Goal: Information Seeking & Learning: Check status

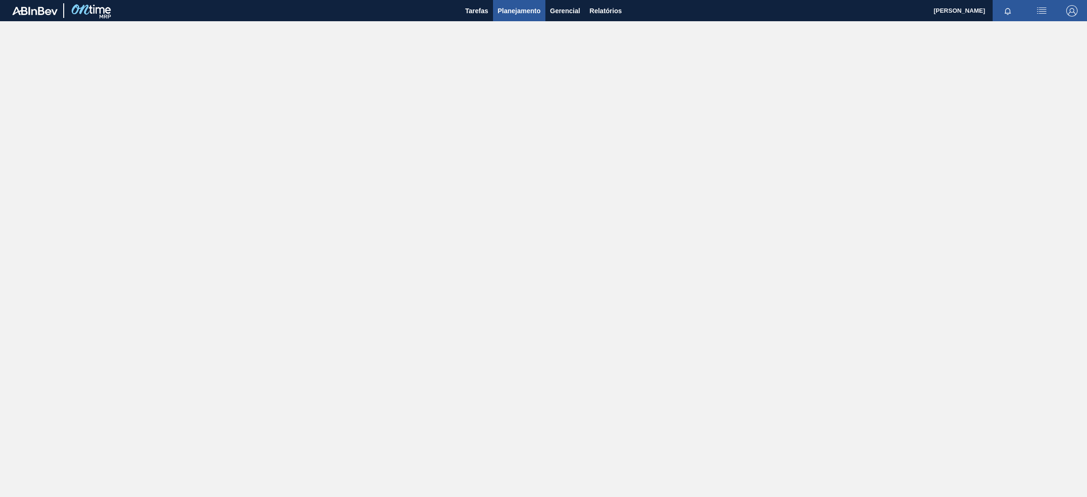
click at [513, 16] on span "Planejamento" at bounding box center [519, 10] width 43 height 11
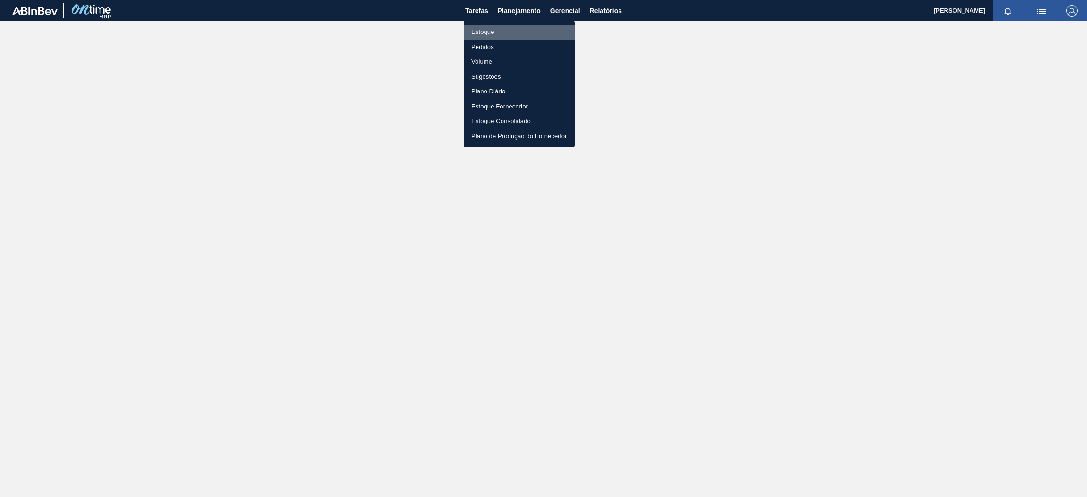
click at [503, 31] on li "Estoque" at bounding box center [519, 32] width 111 height 15
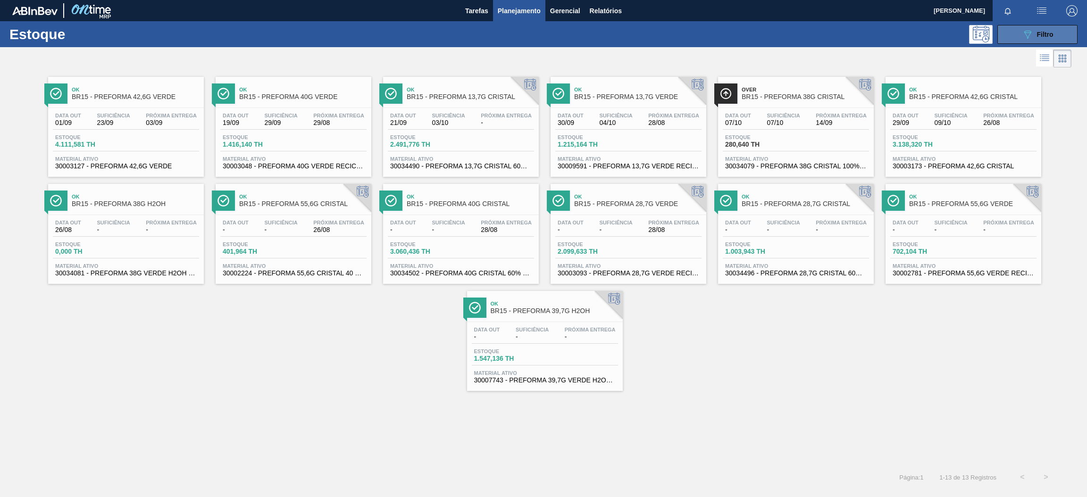
click at [1025, 33] on icon "089F7B8B-B2A5-4AFE-B5C0-19BA573D28AC" at bounding box center [1027, 34] width 11 height 11
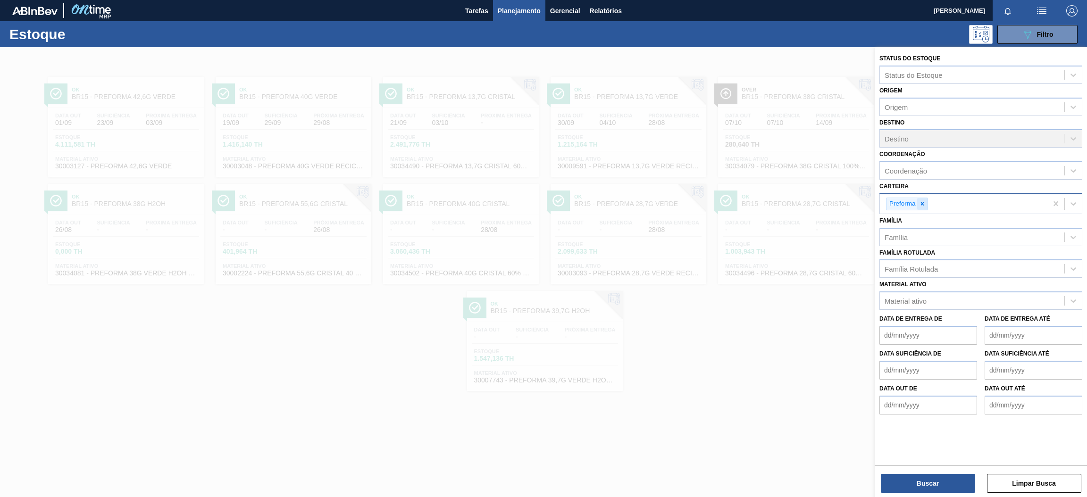
click at [922, 208] on div at bounding box center [922, 204] width 10 height 12
click at [915, 295] on div "Material ativo" at bounding box center [906, 299] width 42 height 8
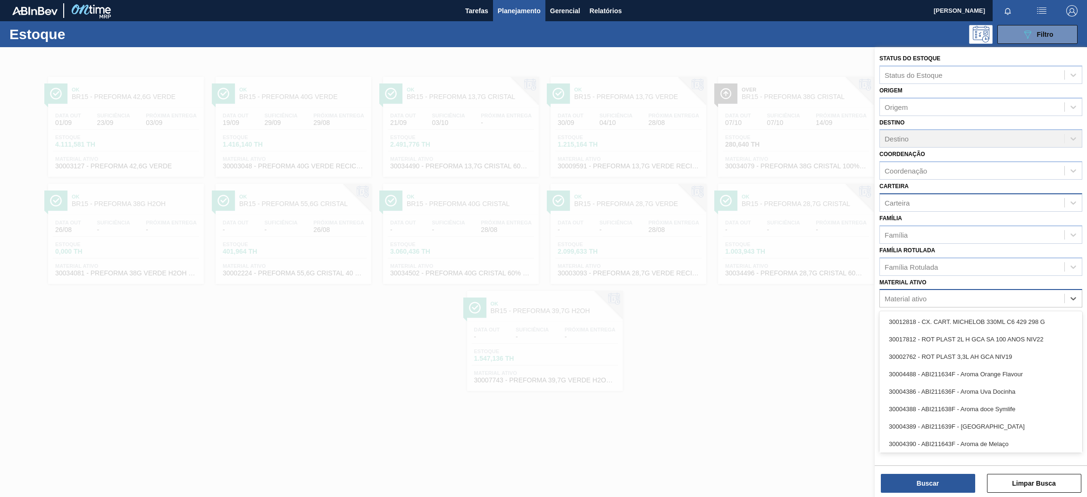
paste ativo "30003355"
type ativo "30003355"
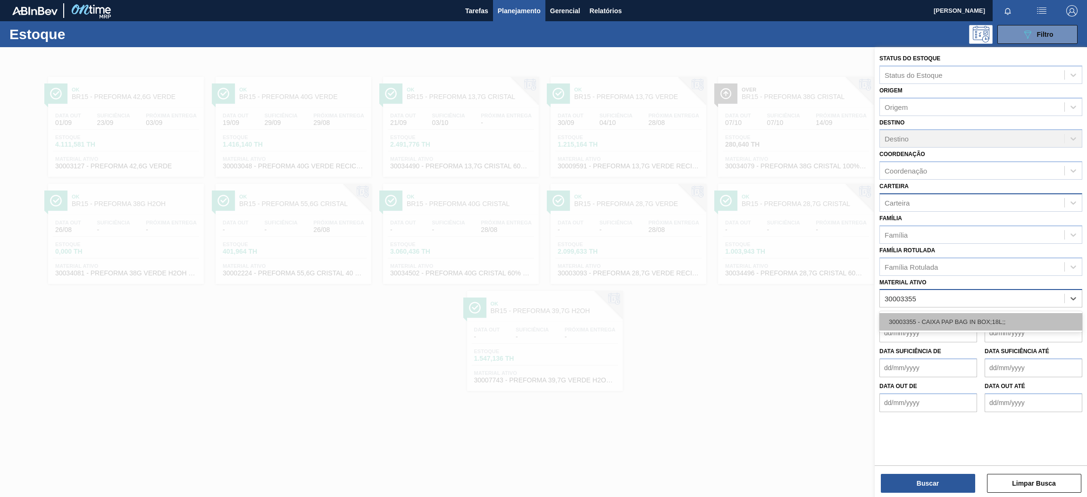
click at [921, 321] on div "30003355 - CAIXA PAP BAG IN BOX;18L;;" at bounding box center [981, 321] width 203 height 17
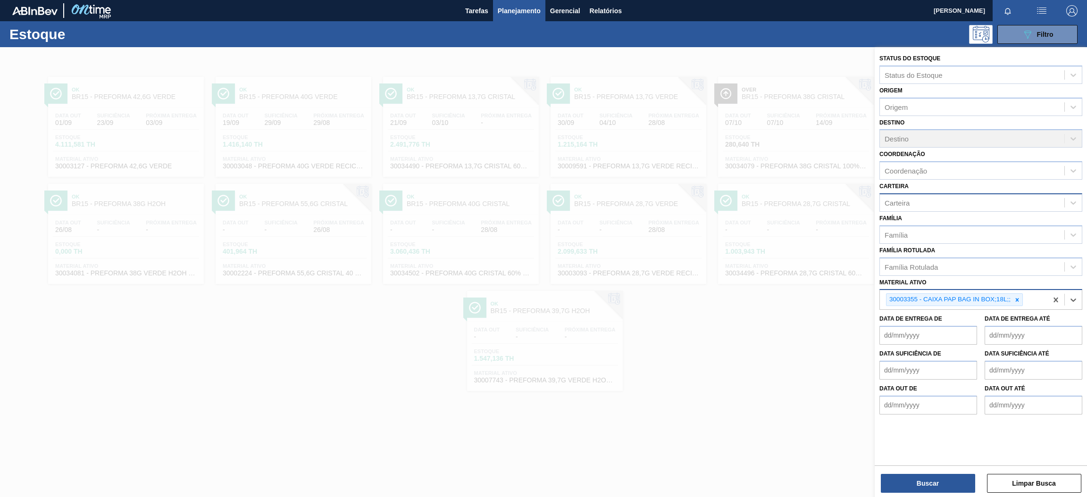
paste ativo "30004536"
type ativo "30004536"
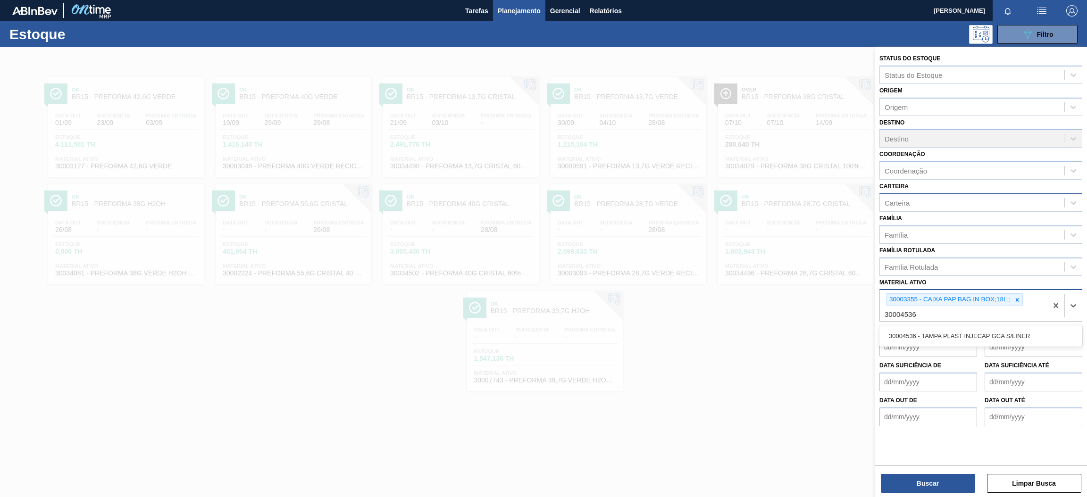
click at [981, 336] on div "30004536 - TAMPA PLAST INJECAP GCA S/LINER" at bounding box center [981, 335] width 203 height 17
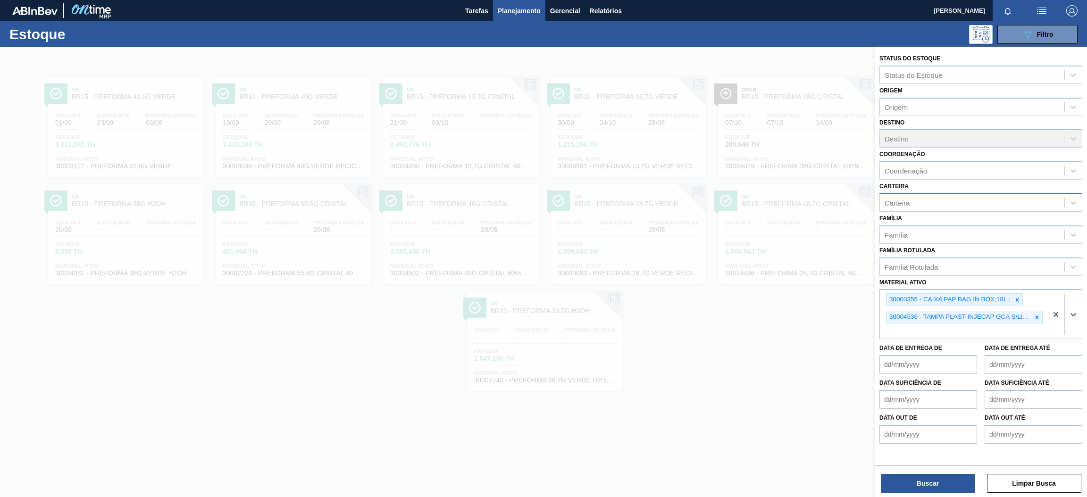
type ativo "v"
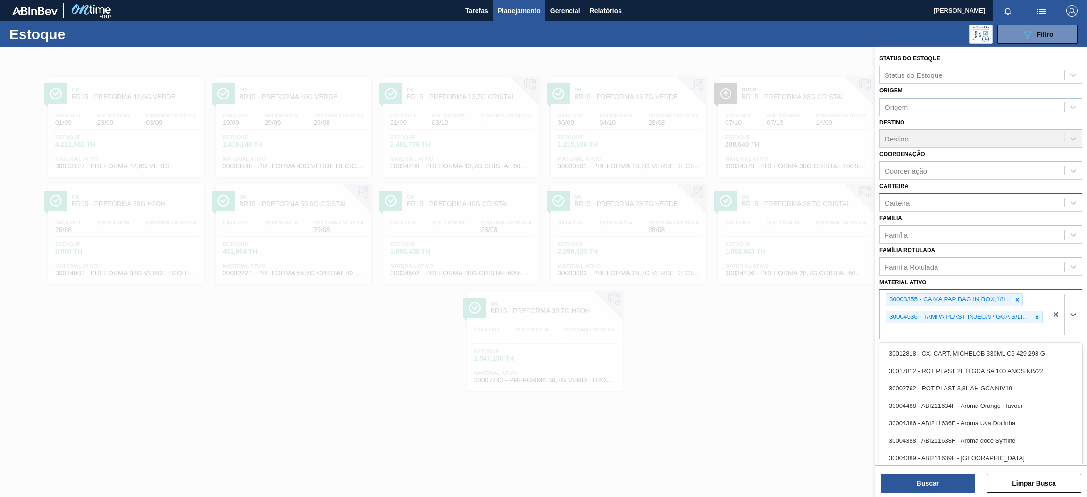
paste ativo "30034089"
type ativo "30034089"
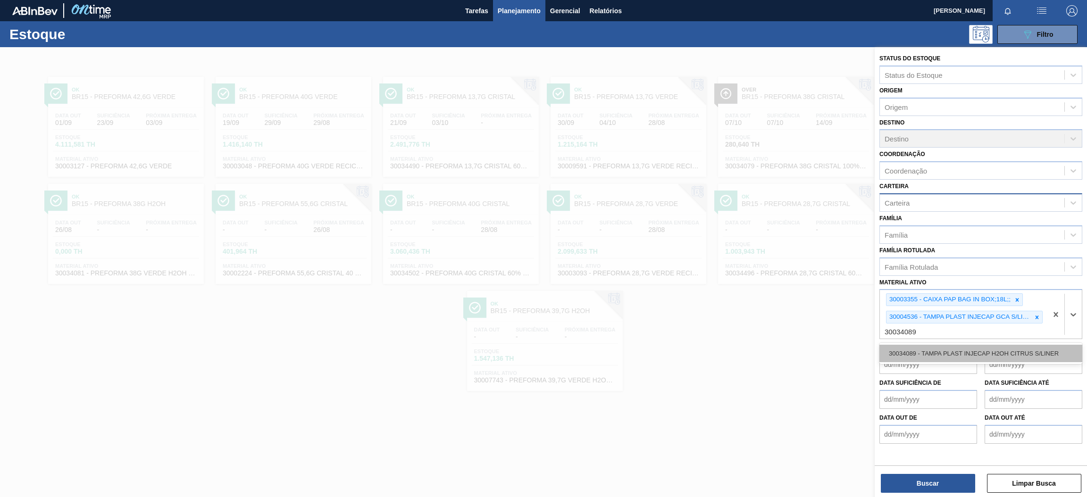
click at [947, 351] on div "30034089 - TAMPA PLAST INJECAP H2OH CITRUS S/LINER" at bounding box center [981, 353] width 203 height 17
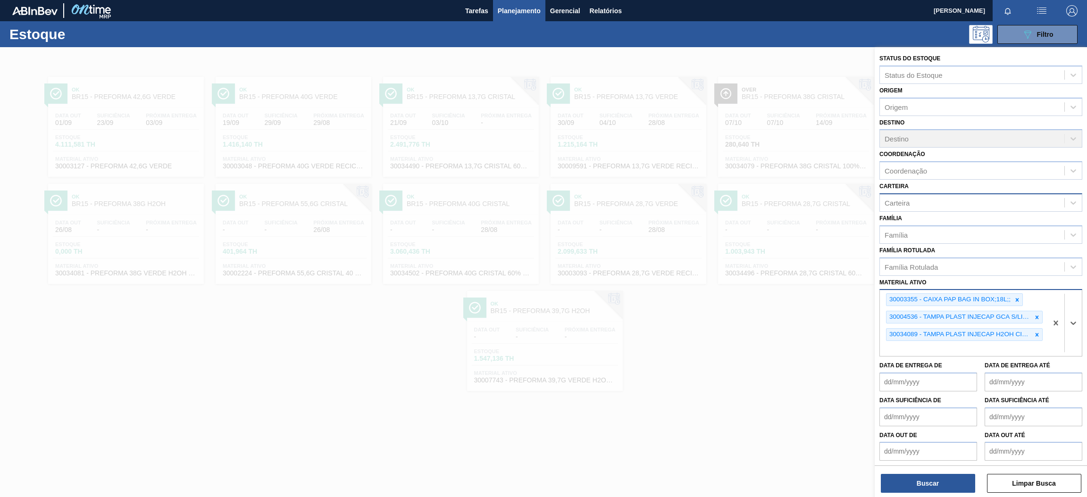
paste ativo "30004534"
type ativo "30004534"
click at [922, 371] on div "30004534 - TAMPA PLAST INJECAP SUKITA S/LINER" at bounding box center [981, 370] width 203 height 17
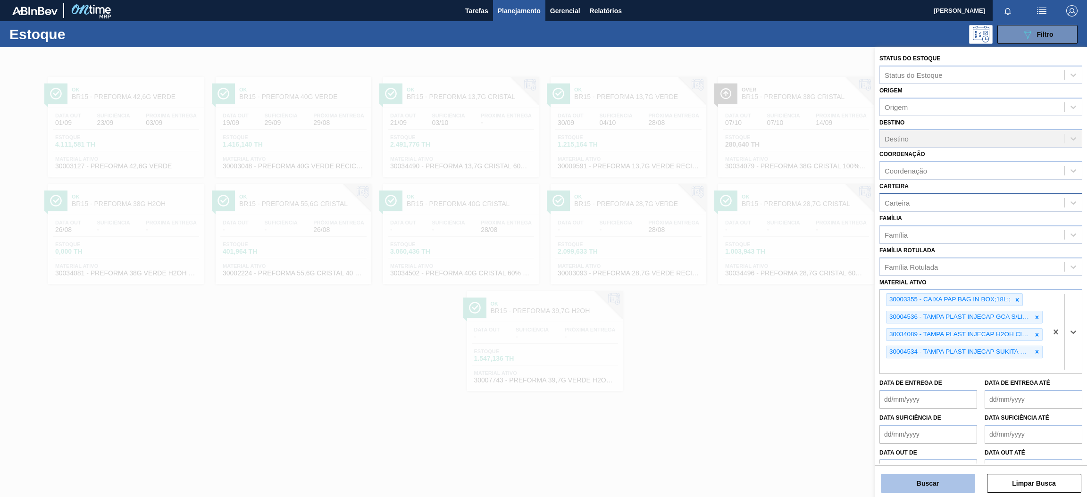
click at [914, 484] on button "Buscar" at bounding box center [928, 483] width 94 height 19
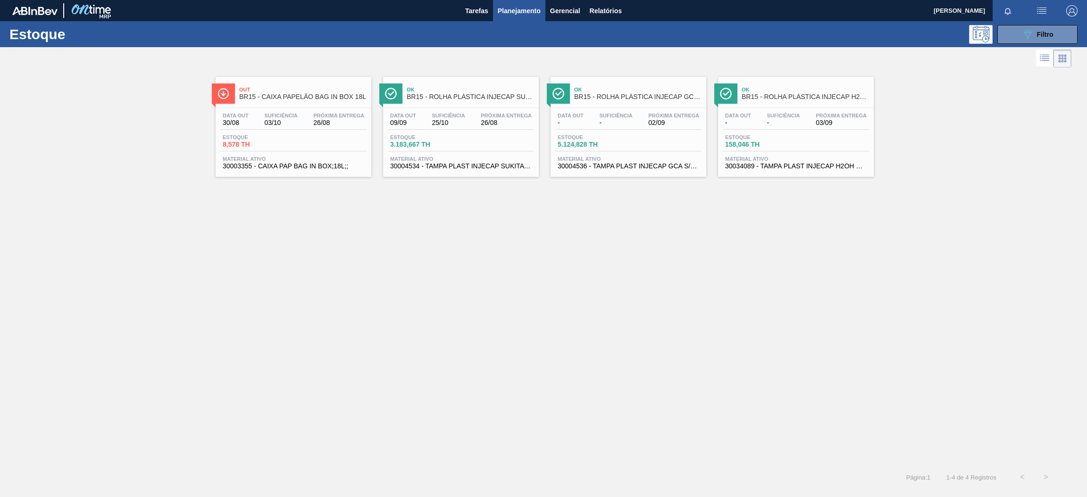
click at [285, 123] on span "03/10" at bounding box center [280, 122] width 33 height 7
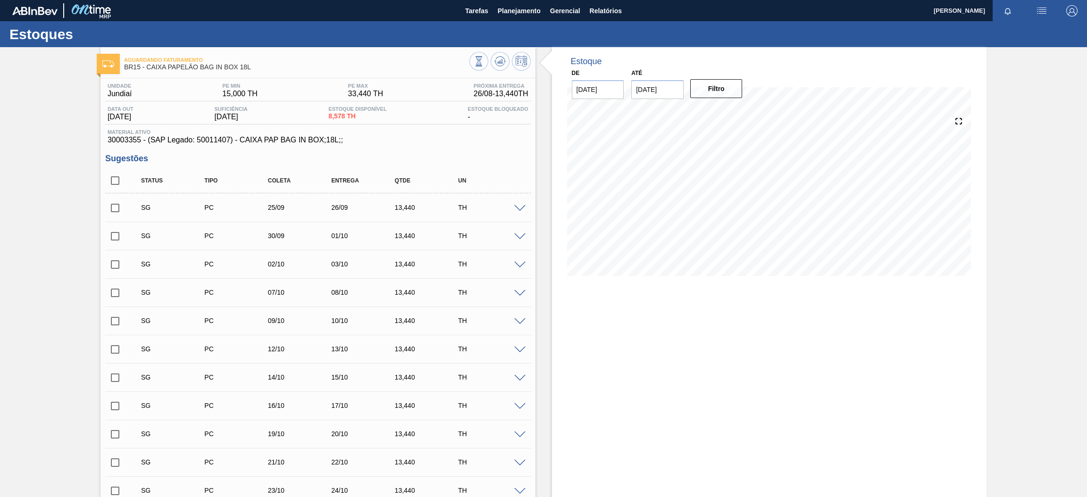
scroll to position [394, 0]
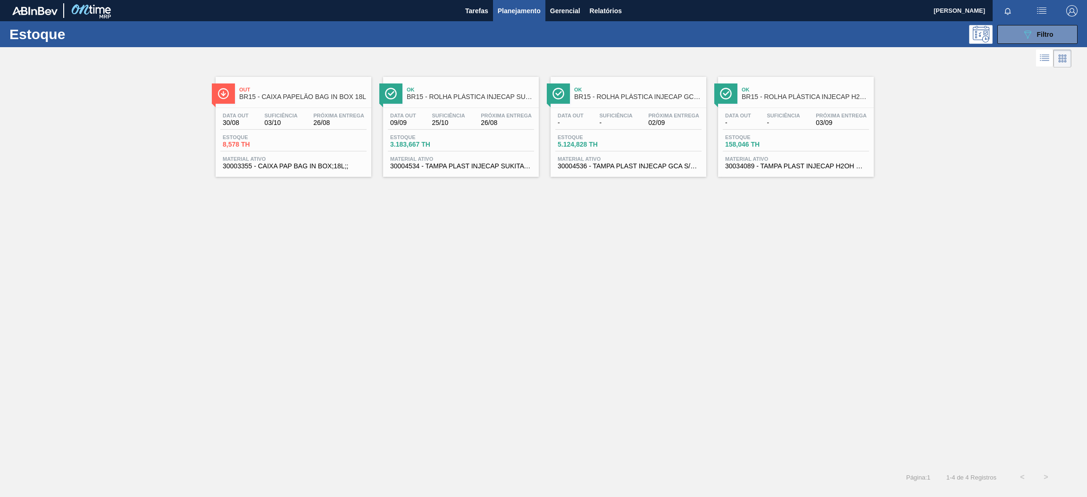
click at [509, 150] on div "Estoque 3.183,667 TH" at bounding box center [461, 142] width 146 height 17
click at [624, 119] on span "-" at bounding box center [615, 122] width 33 height 7
click at [805, 115] on div "Data out - Suficiência - Próxima Entrega 03/09" at bounding box center [796, 121] width 146 height 17
click at [1041, 37] on span "Filtro" at bounding box center [1045, 35] width 17 height 8
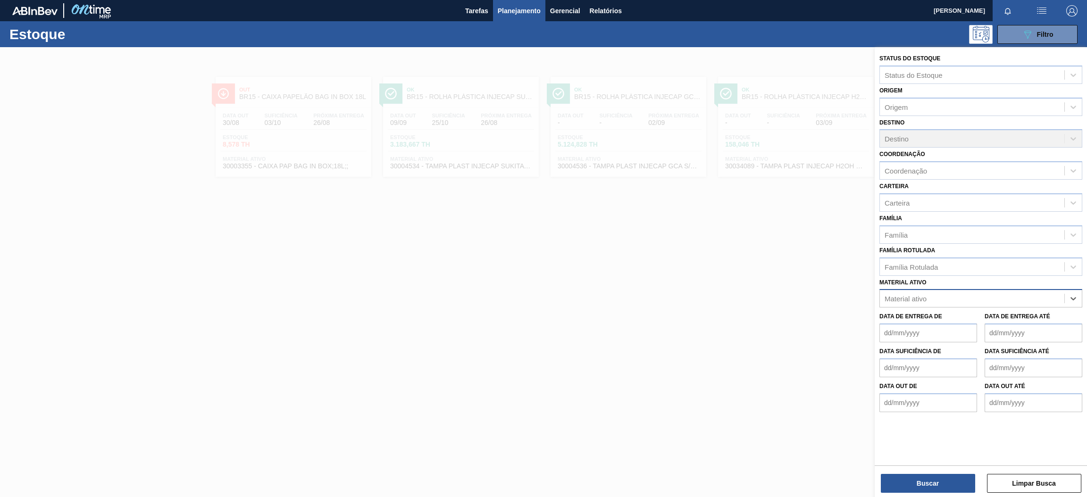
paste ativo "30011084"
type ativo "30011084"
click at [951, 324] on div "30011084 - FILME CONT LISO 740X45 MICRAS" at bounding box center [981, 321] width 203 height 17
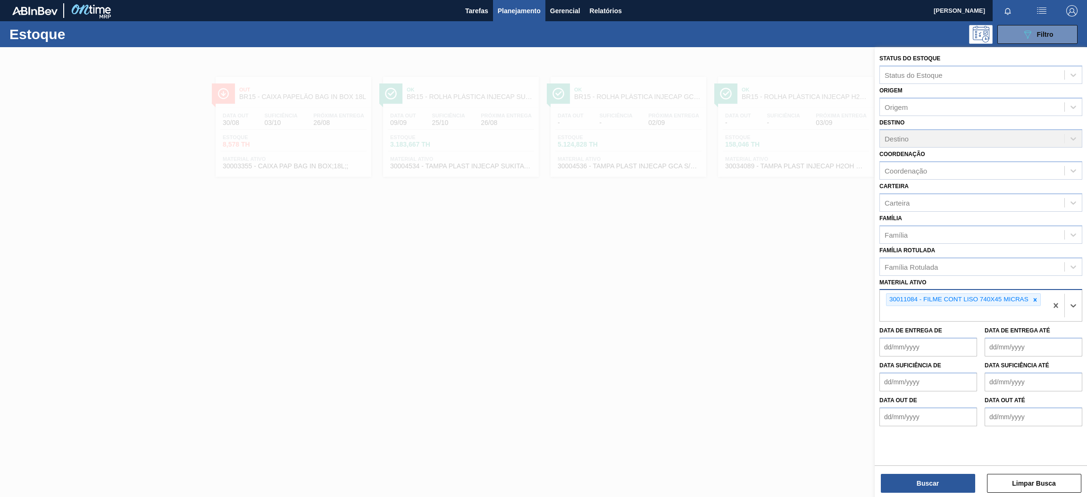
paste ativo "30003359"
type ativo "30003359"
click at [941, 338] on div "30003359 - FILME STRETCH;500 MM;27 MICRA;;" at bounding box center [981, 335] width 203 height 17
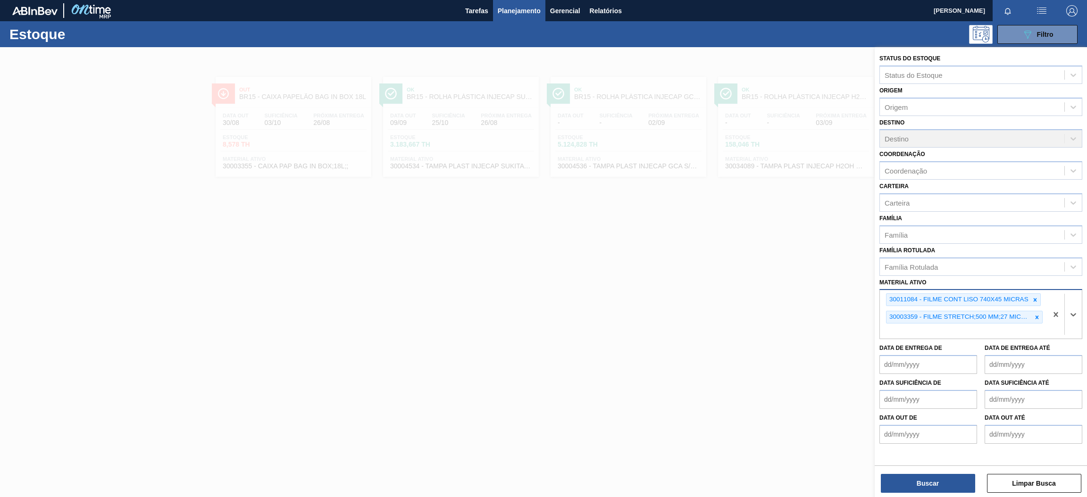
paste ativo "30003071"
type ativo "30003071"
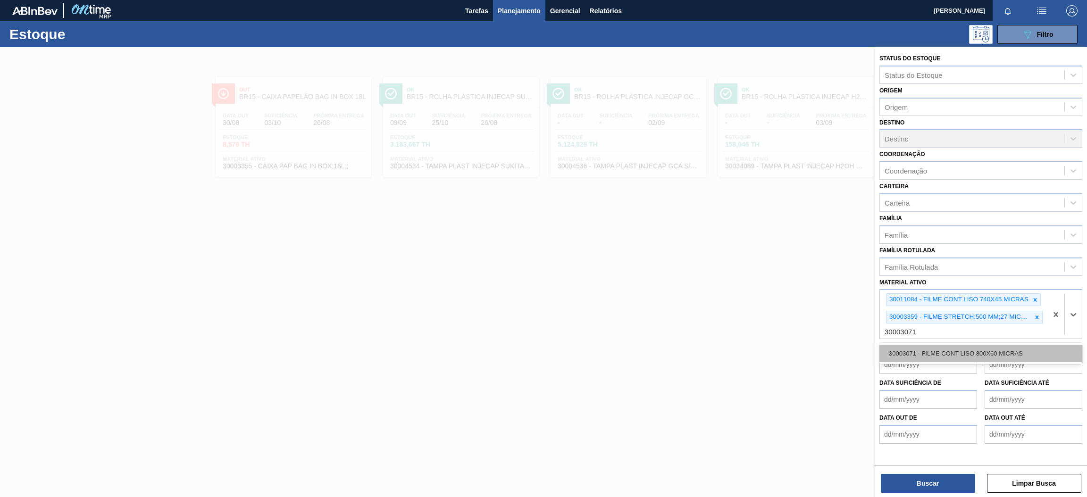
click at [949, 350] on div "30003071 - FILME CONT LISO 800X60 MICRAS" at bounding box center [981, 353] width 203 height 17
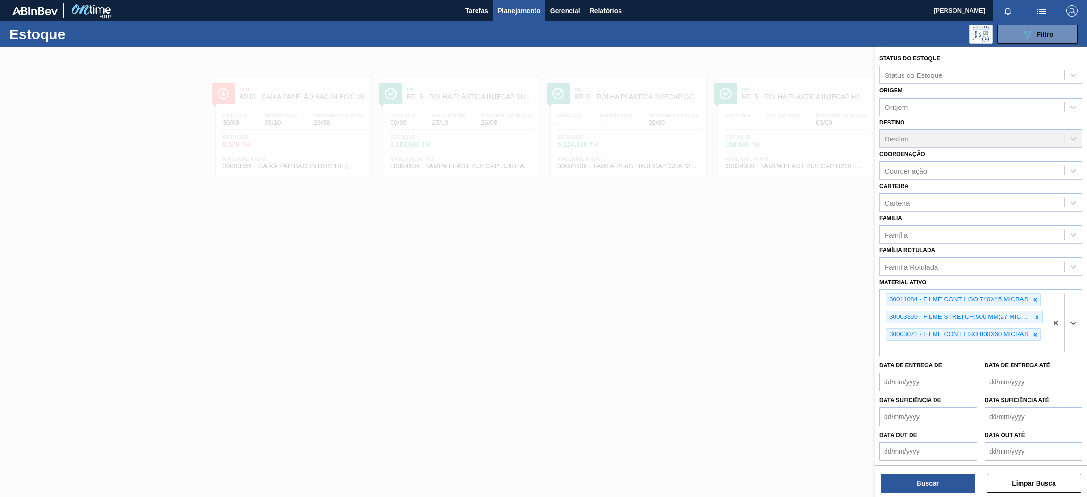
paste ativo "30004716"
type ativo "30004716"
click at [928, 366] on div "30004716 - KIT H2OH CITRUS NF" at bounding box center [981, 370] width 203 height 17
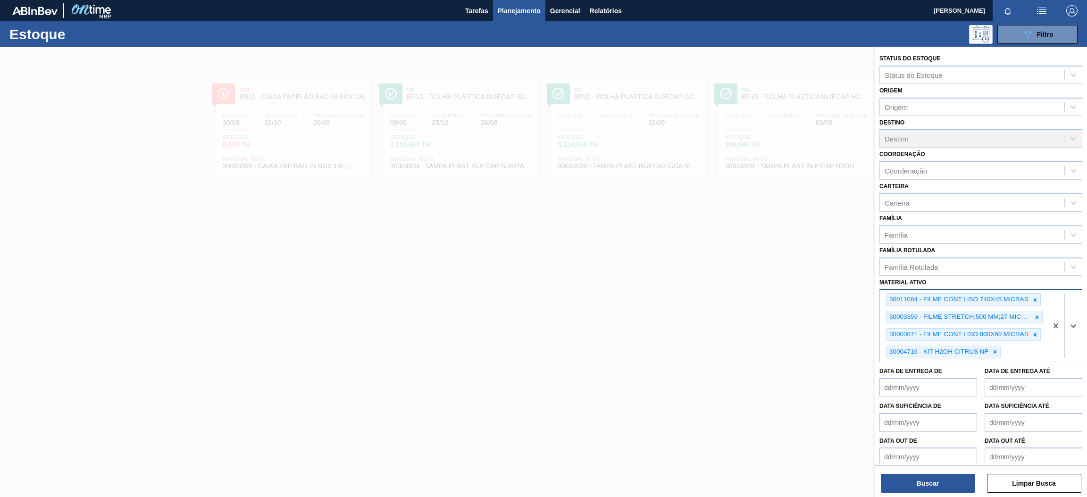
paste ativo "30006636"
type ativo "30006636"
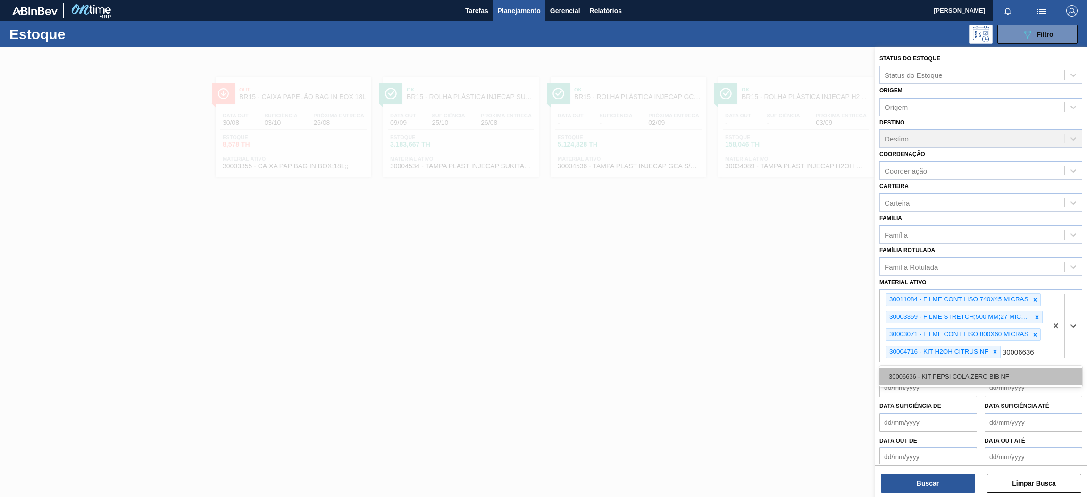
click at [990, 372] on div "30006636 - KIT PEPSI COLA ZERO BIB NF" at bounding box center [981, 376] width 203 height 17
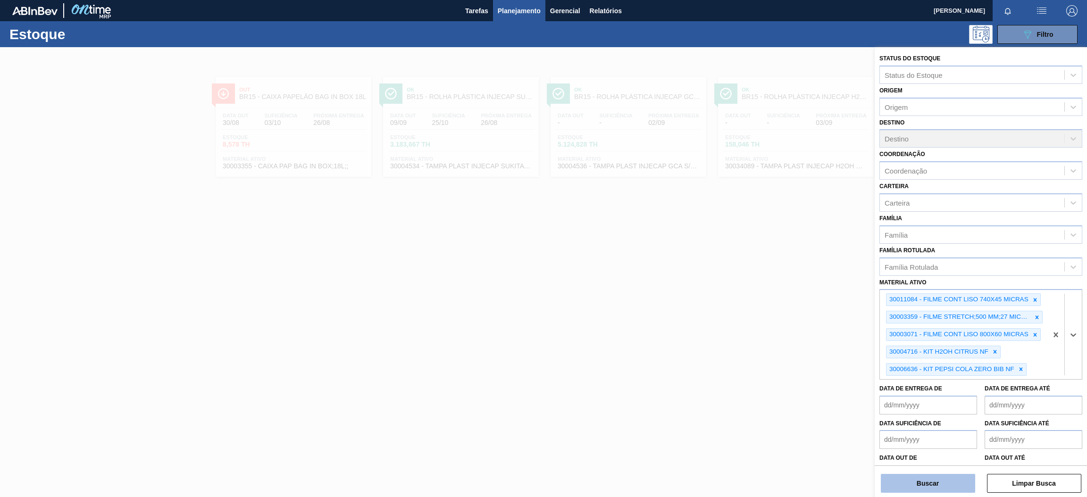
click at [930, 483] on button "Buscar" at bounding box center [928, 483] width 94 height 19
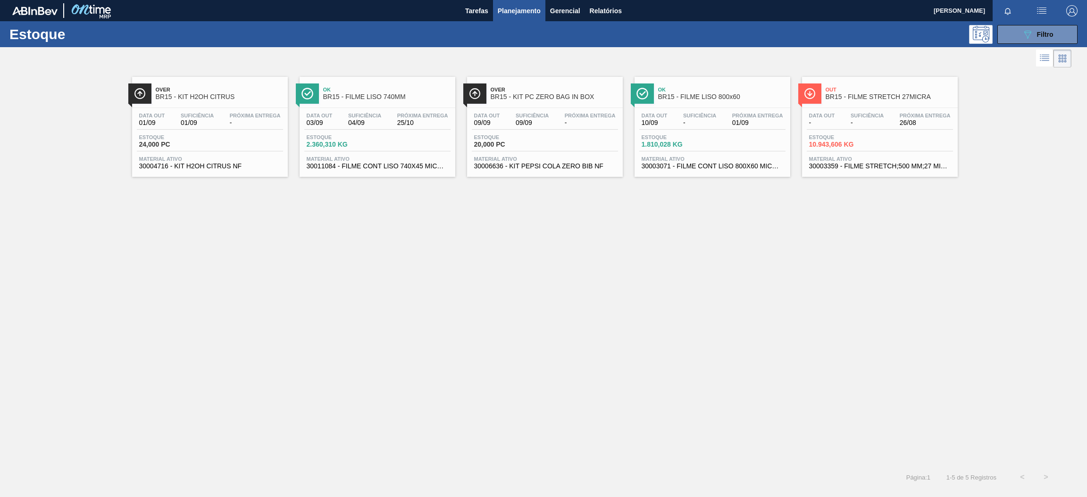
click at [214, 142] on div "Estoque 24,000 PC" at bounding box center [210, 142] width 146 height 17
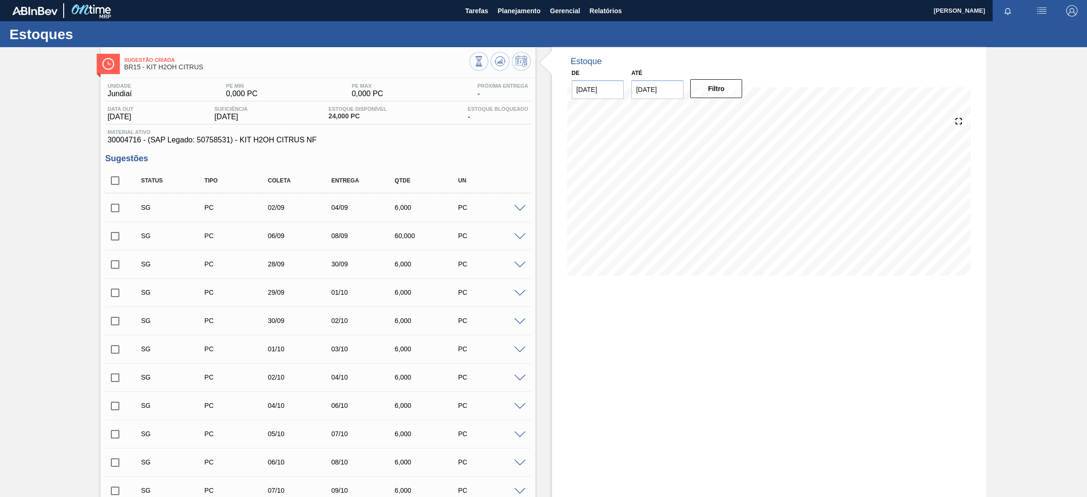
scroll to position [378, 0]
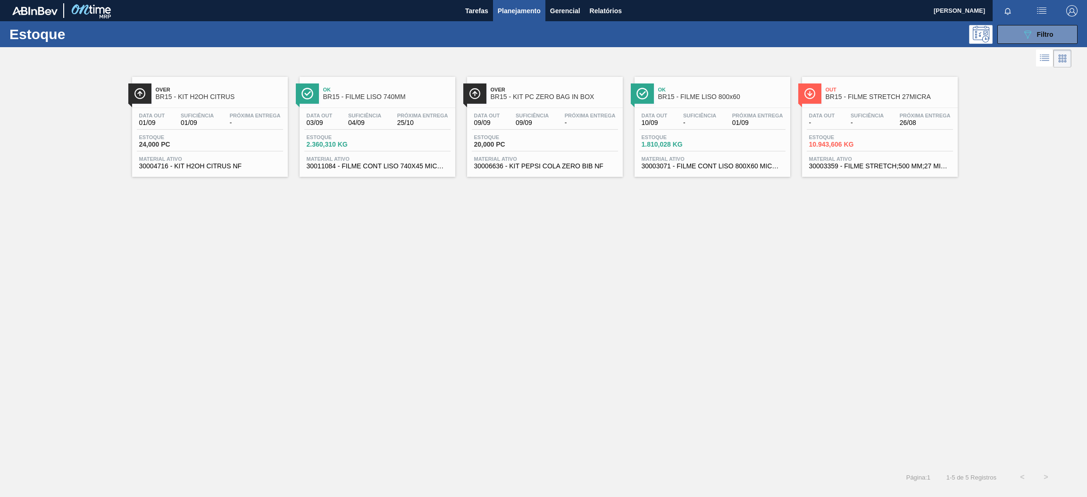
click at [426, 121] on span "25/10" at bounding box center [422, 122] width 51 height 7
click at [550, 117] on div "Suficiência 09/09" at bounding box center [532, 120] width 38 height 14
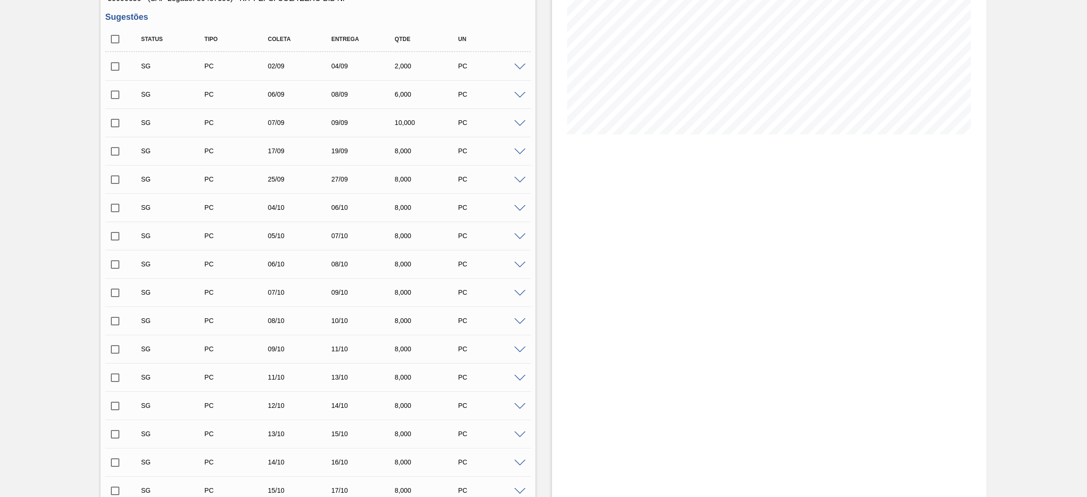
scroll to position [142, 0]
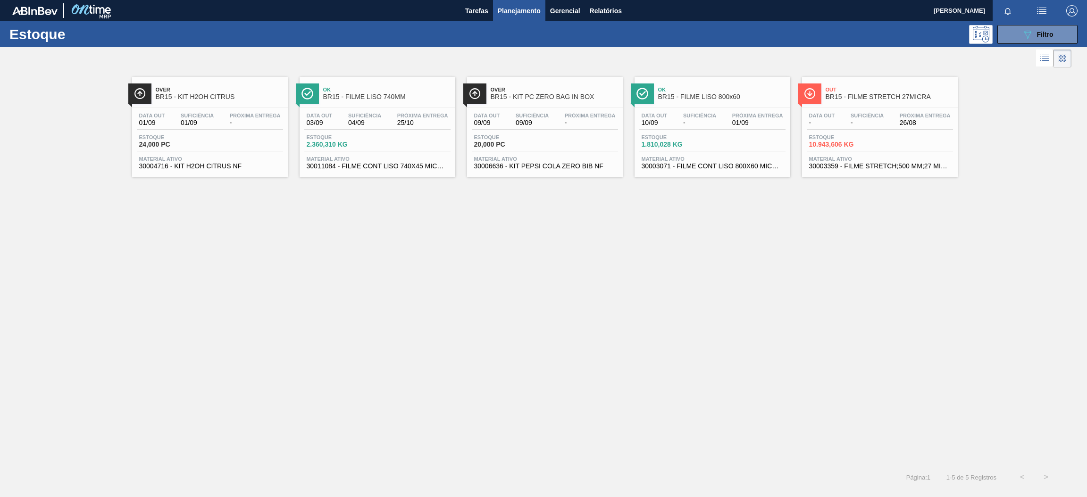
click at [731, 133] on div "Data [DATE] Suficiência - Próxima Entrega 01/09 Estoque 1.810,028 KG Material a…" at bounding box center [713, 140] width 156 height 64
click at [567, 110] on div "Data [DATE] Suficiência 09/09 Próxima Entrega - Estoque 20,000 PC Material ativ…" at bounding box center [545, 140] width 156 height 64
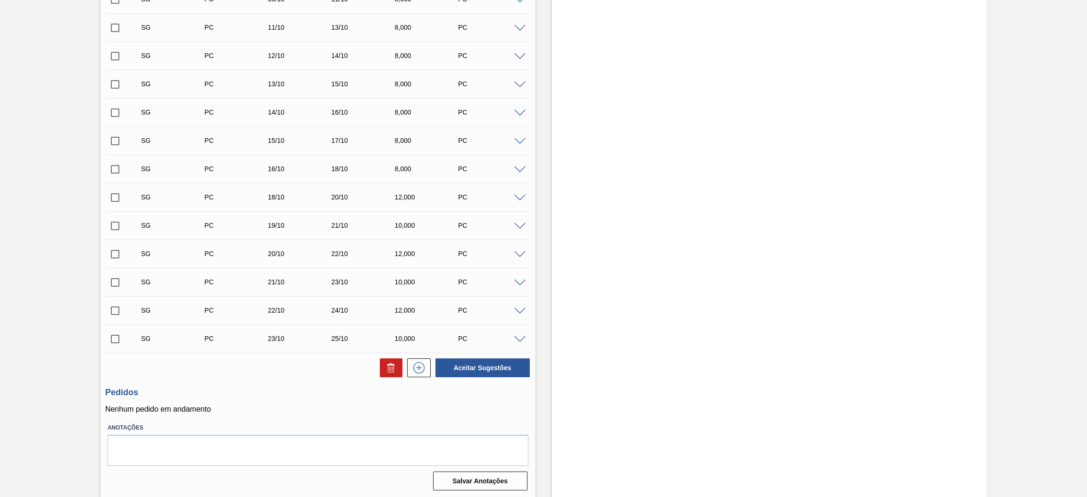
scroll to position [492, 0]
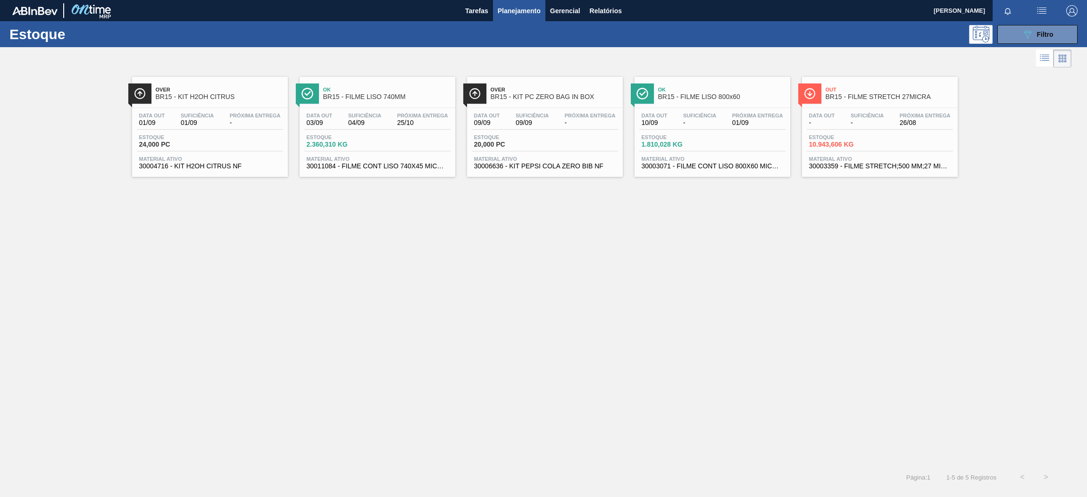
click at [743, 113] on span "Próxima Entrega" at bounding box center [757, 116] width 51 height 6
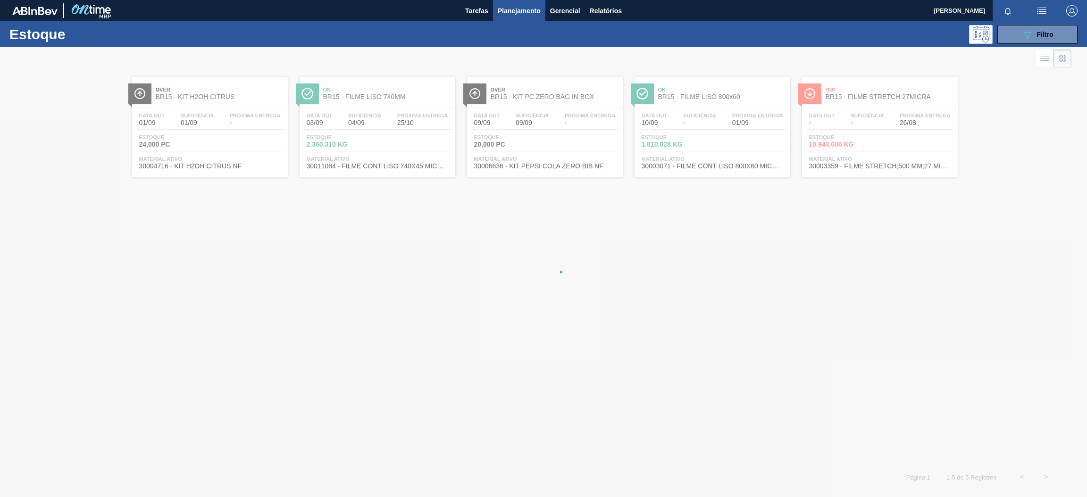
click at [568, 103] on div at bounding box center [543, 272] width 1087 height 450
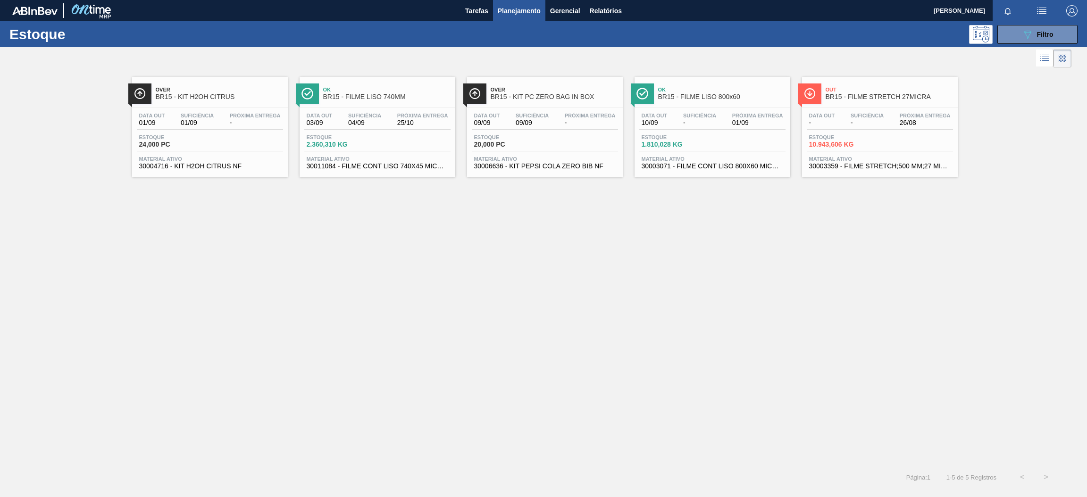
click at [568, 103] on div "Over BR15 - KIT PC ZERO BAG IN BOX" at bounding box center [554, 93] width 127 height 21
click at [727, 103] on div "Ok BR15 - FILME LISO 800x60" at bounding box center [721, 93] width 127 height 21
click at [881, 121] on span "-" at bounding box center [867, 122] width 33 height 7
click at [1025, 38] on icon "089F7B8B-B2A5-4AFE-B5C0-19BA573D28AC" at bounding box center [1027, 34] width 11 height 11
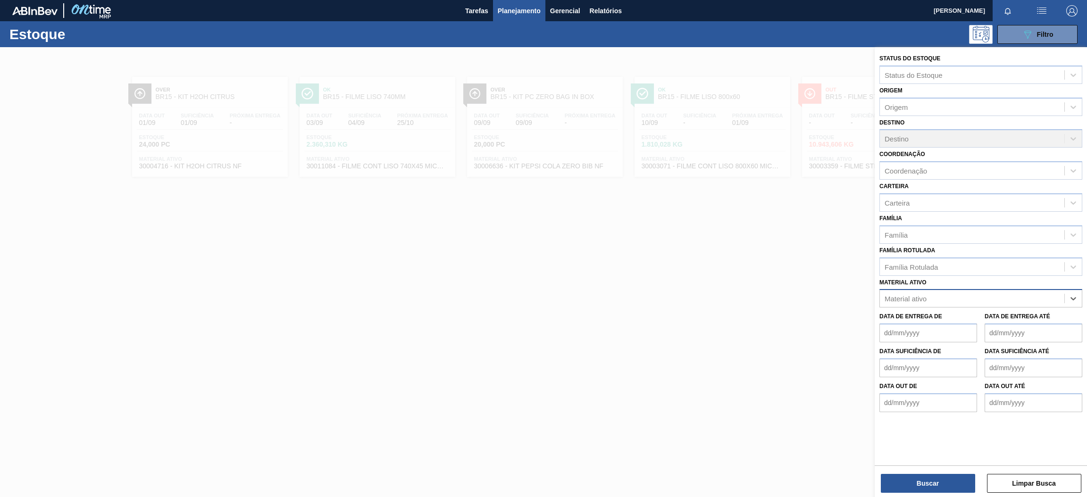
paste ativo "30003826"
type ativo "30003826"
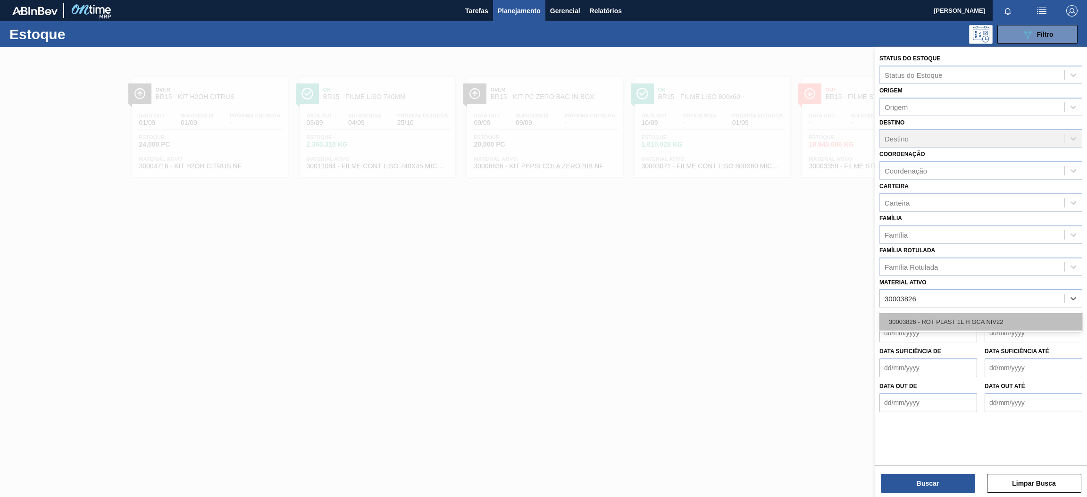
click at [952, 317] on div "30003826 - ROT PLAST 1L H GCA NIV22" at bounding box center [981, 321] width 203 height 17
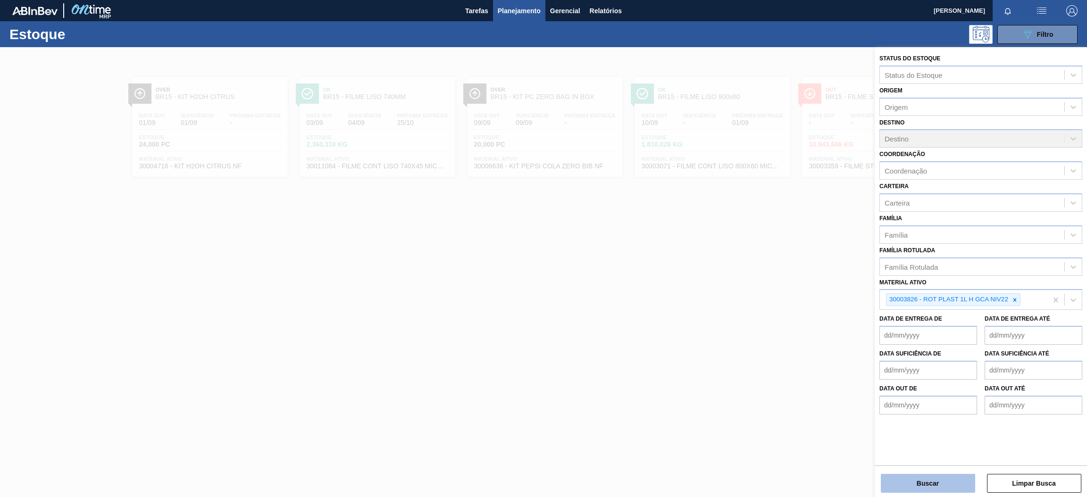
click at [937, 483] on button "Buscar" at bounding box center [928, 483] width 94 height 19
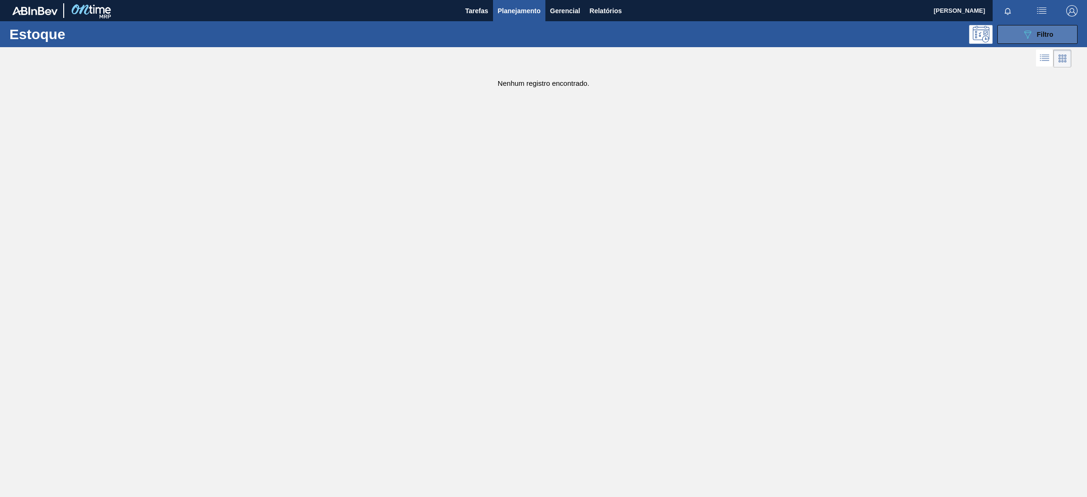
click at [1034, 31] on div "089F7B8B-B2A5-4AFE-B5C0-19BA573D28AC Filtro" at bounding box center [1038, 34] width 32 height 11
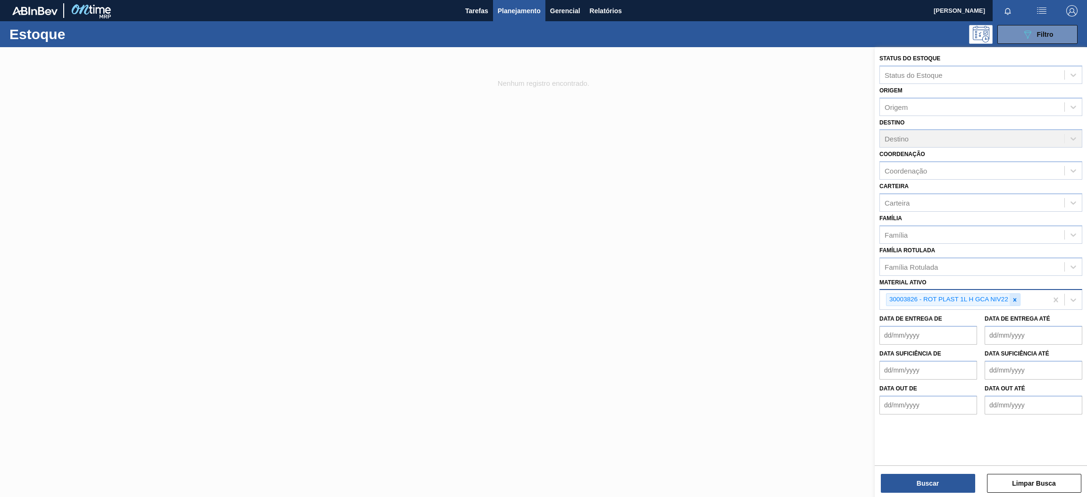
click at [1015, 298] on icon at bounding box center [1015, 299] width 3 height 3
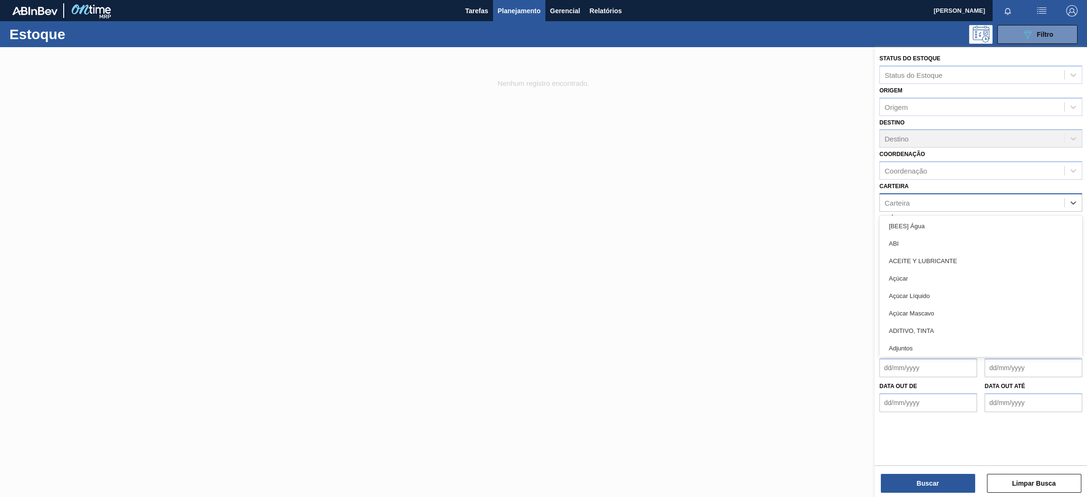
click at [919, 196] on div "Carteira" at bounding box center [972, 203] width 184 height 14
type input "ró"
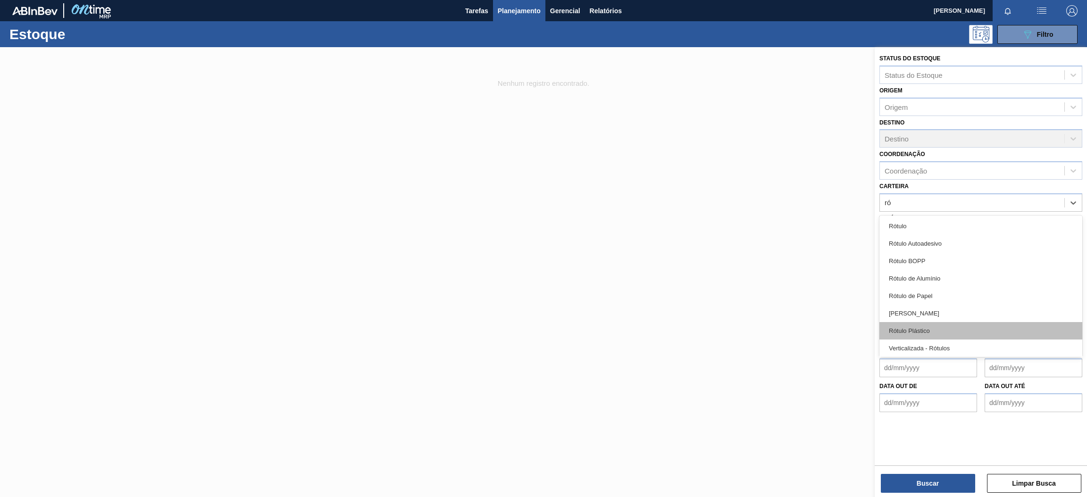
click at [953, 324] on div "Rótulo Plástico" at bounding box center [981, 330] width 203 height 17
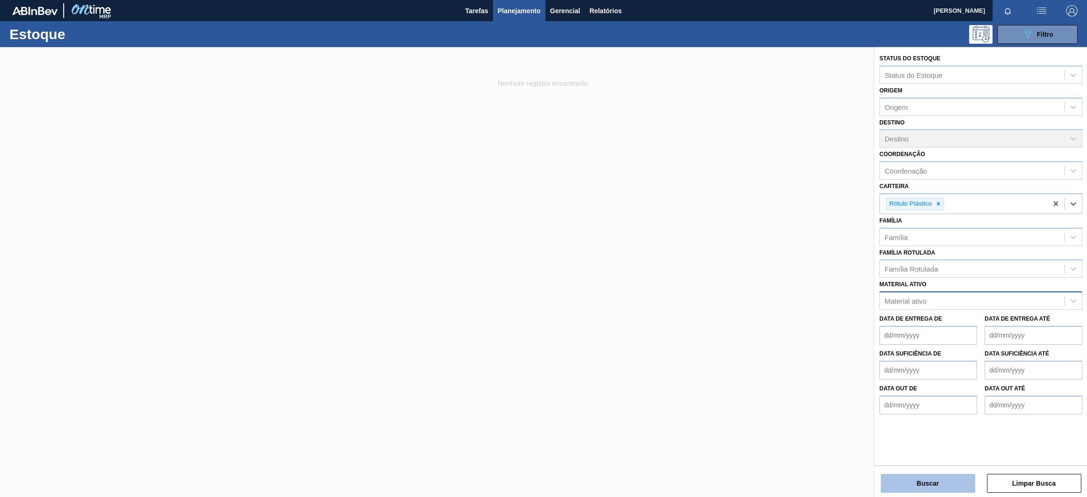
click at [952, 483] on button "Buscar" at bounding box center [928, 483] width 94 height 19
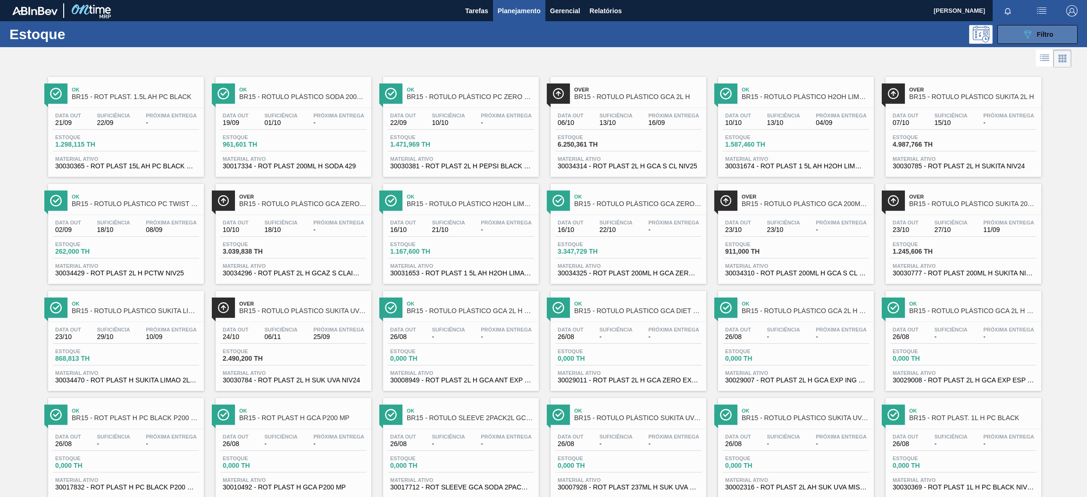
click at [1028, 37] on icon "089F7B8B-B2A5-4AFE-B5C0-19BA573D28AC" at bounding box center [1027, 34] width 11 height 11
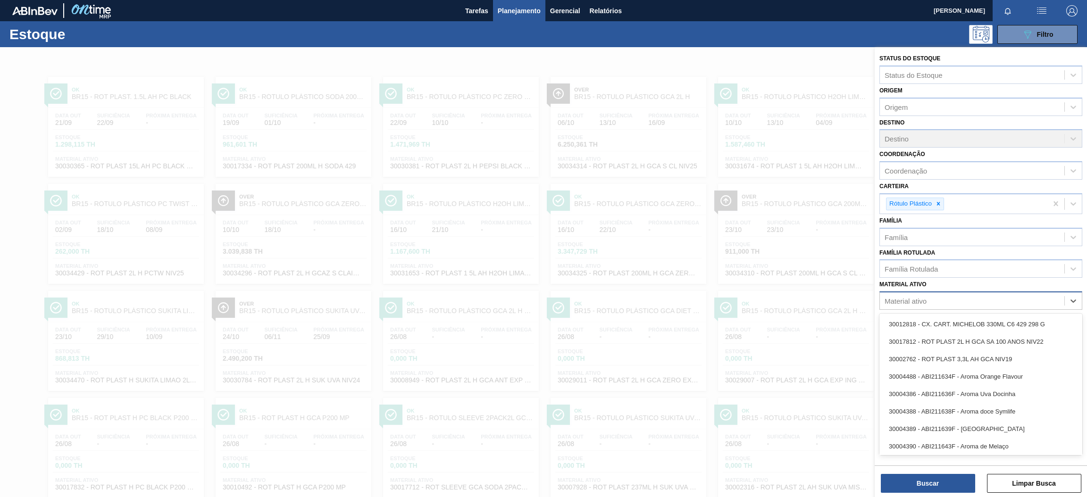
click at [954, 304] on div "Material ativo" at bounding box center [972, 301] width 184 height 14
paste ativo "30034314"
type ativo "30034314"
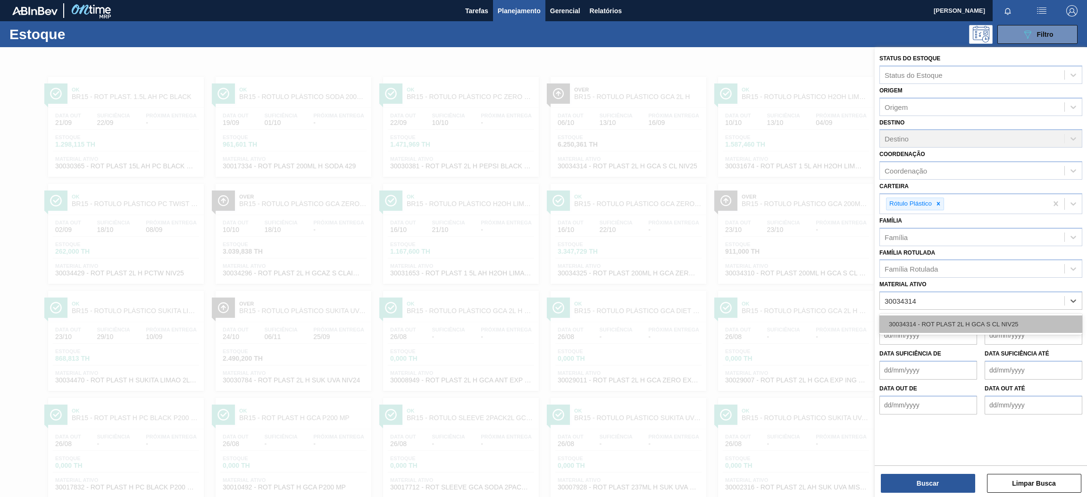
click at [959, 321] on div "30034314 - ROT PLAST 2L H GCA S CL NIV25" at bounding box center [981, 324] width 203 height 17
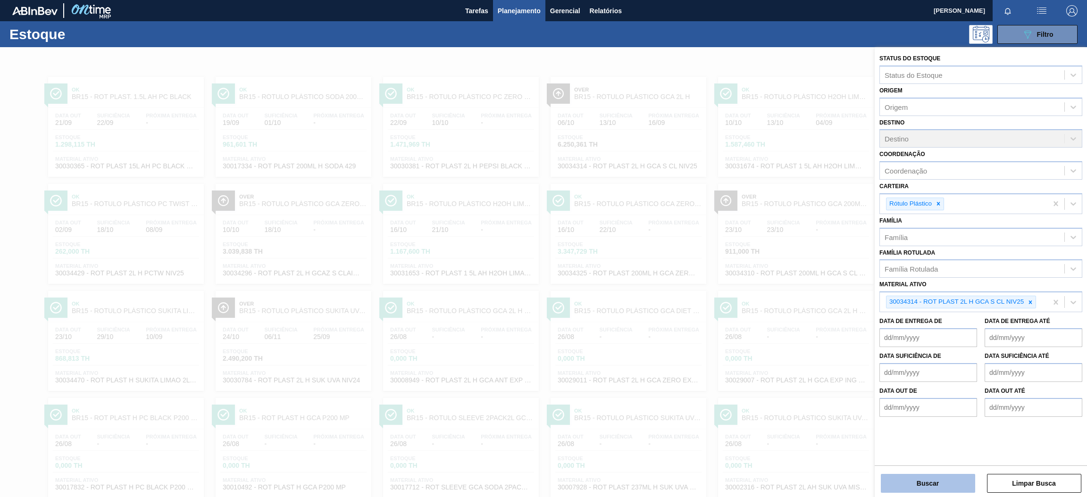
click at [950, 488] on button "Buscar" at bounding box center [928, 483] width 94 height 19
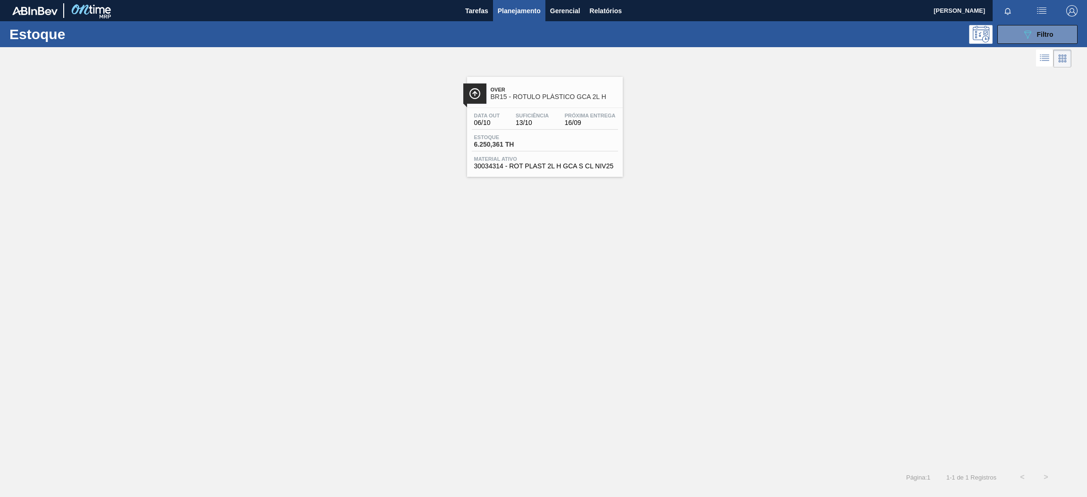
click at [537, 138] on span "Estoque" at bounding box center [507, 137] width 66 height 6
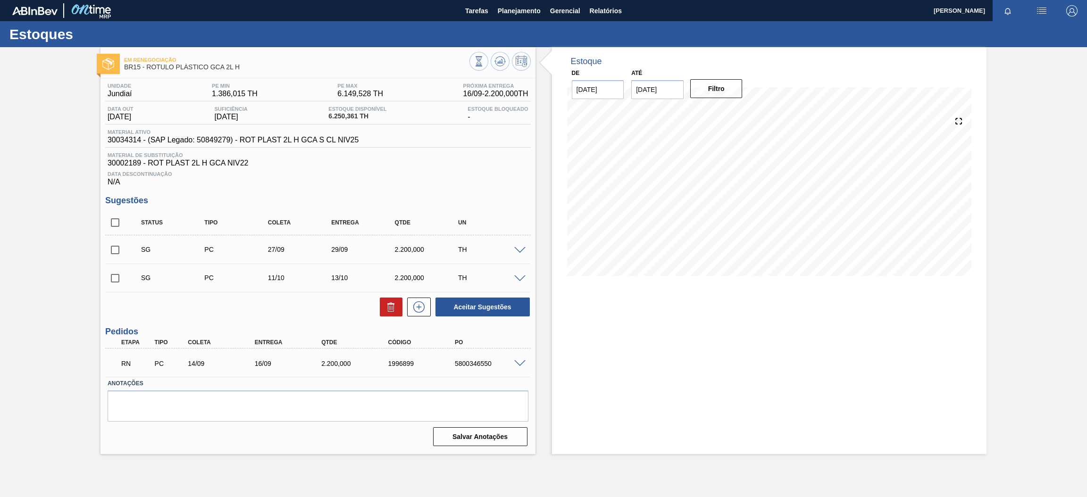
click at [518, 365] on span at bounding box center [519, 364] width 11 height 7
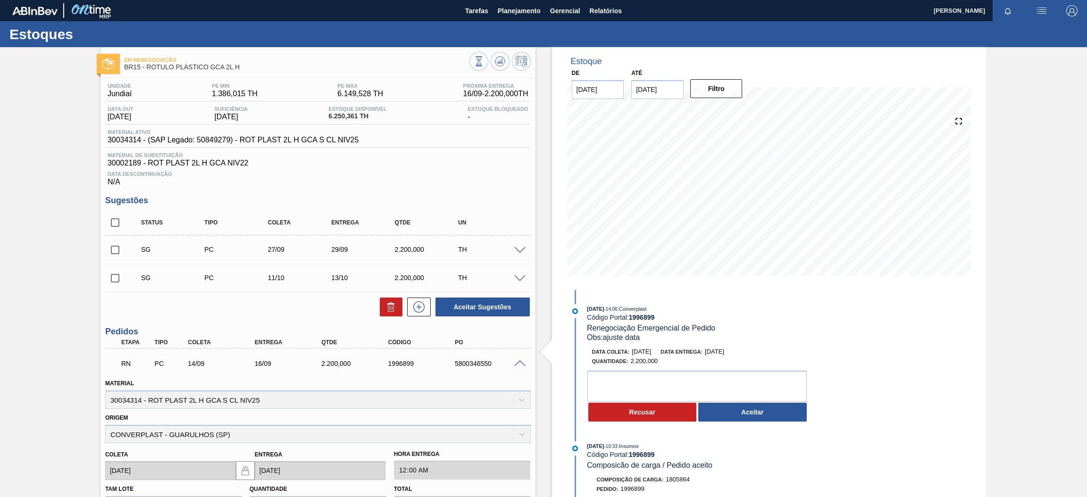
click at [518, 365] on span at bounding box center [519, 364] width 11 height 7
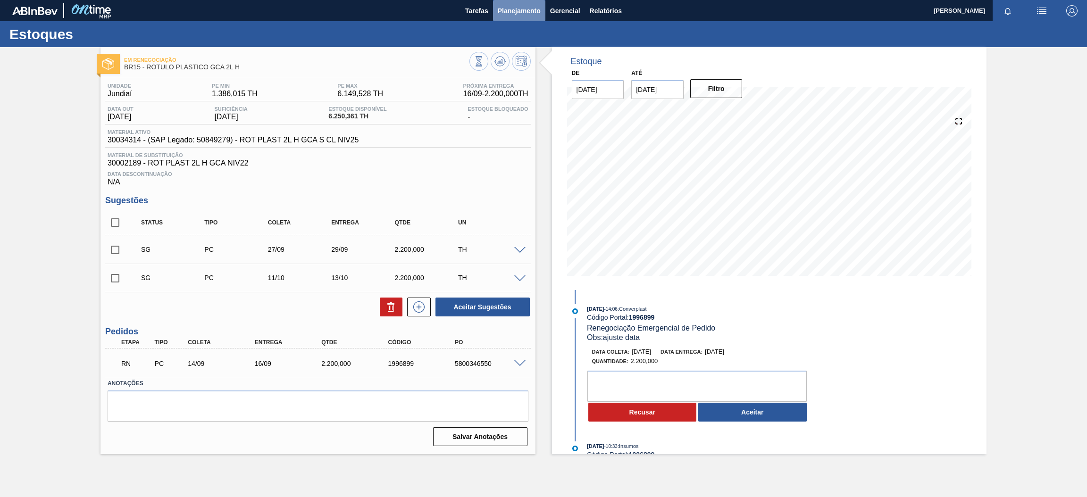
click at [506, 13] on span "Planejamento" at bounding box center [519, 10] width 43 height 11
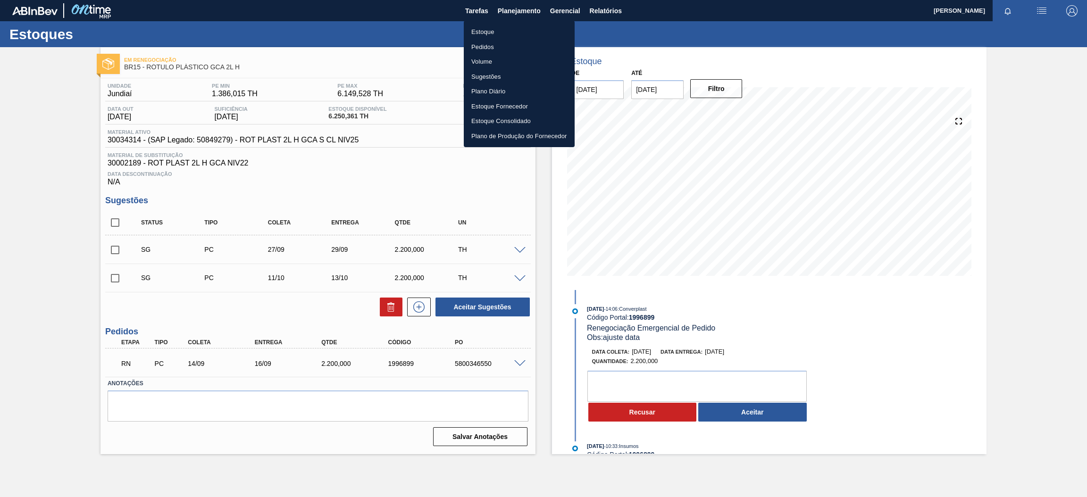
click at [515, 28] on li "Estoque" at bounding box center [519, 32] width 111 height 15
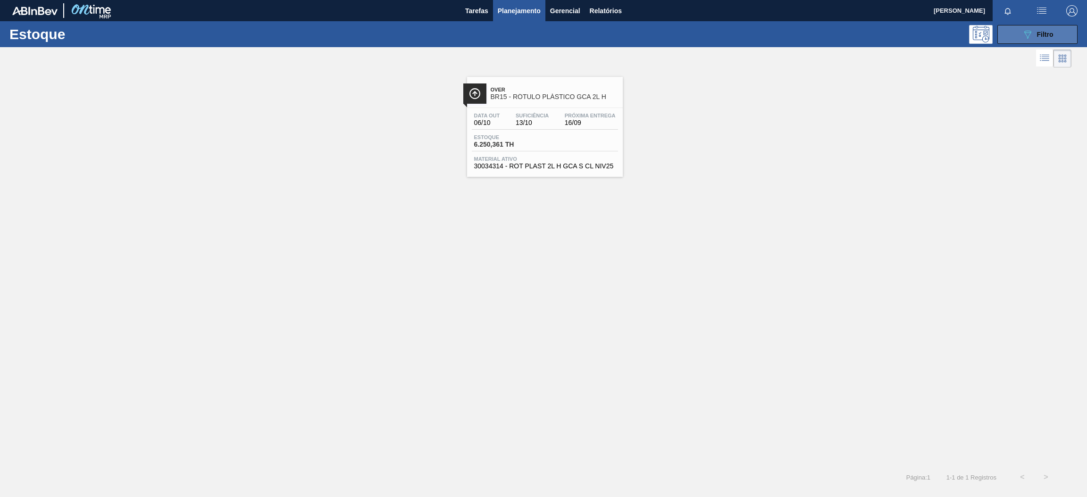
click at [1018, 42] on button "089F7B8B-B2A5-4AFE-B5C0-19BA573D28AC Filtro" at bounding box center [1038, 34] width 80 height 19
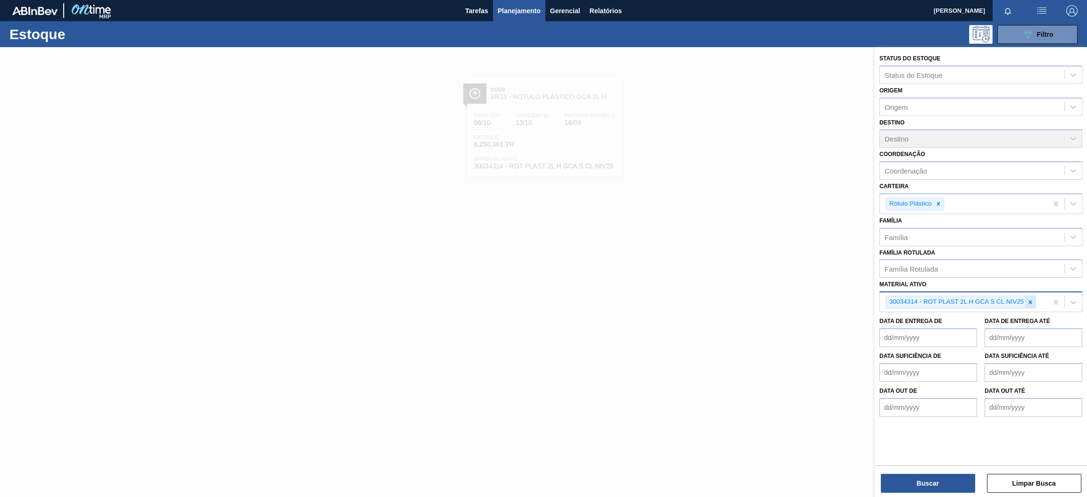
click at [1033, 300] on icon at bounding box center [1030, 302] width 7 height 7
paste ativo "30034299"
type ativo "30034299"
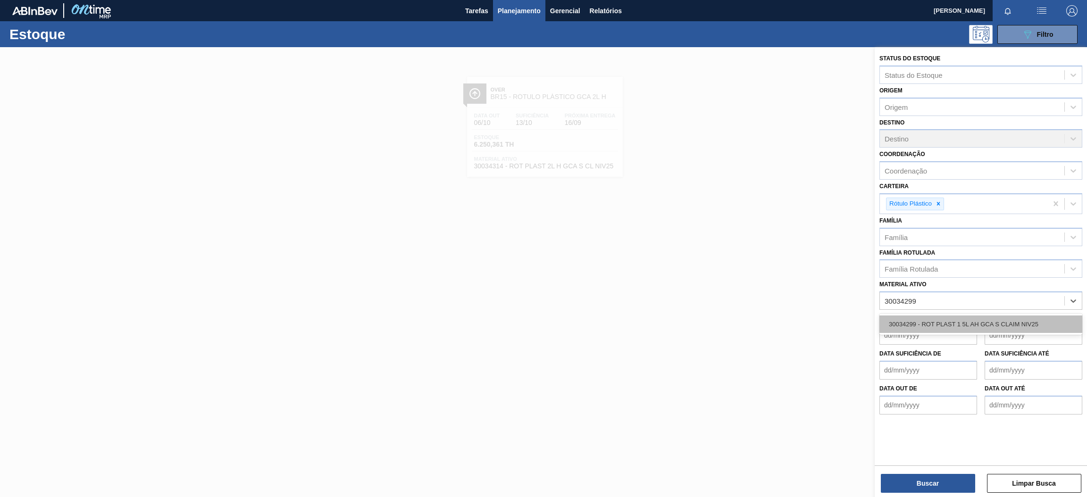
click at [1017, 319] on div "30034299 - ROT PLAST 1 5L AH GCA S CLAIM NIV25" at bounding box center [981, 324] width 203 height 17
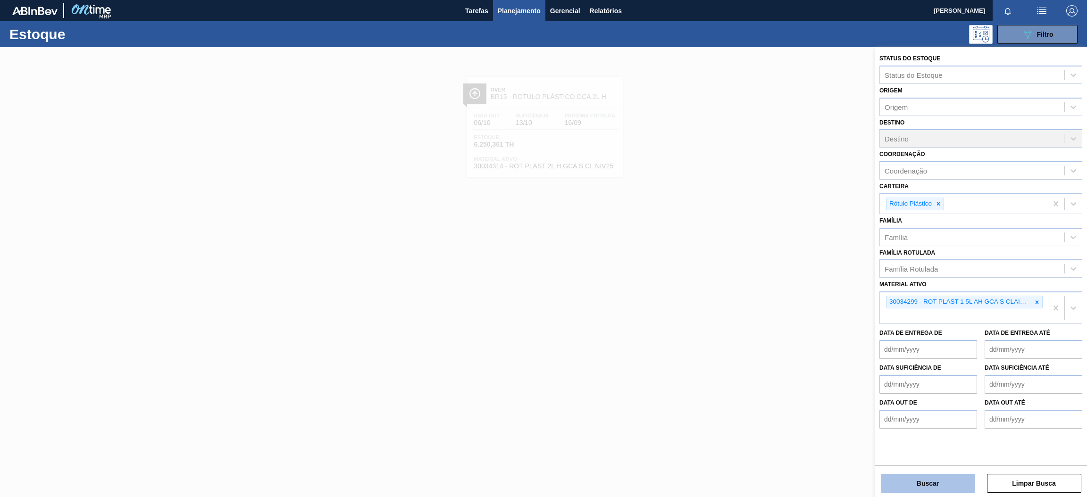
click at [932, 487] on button "Buscar" at bounding box center [928, 483] width 94 height 19
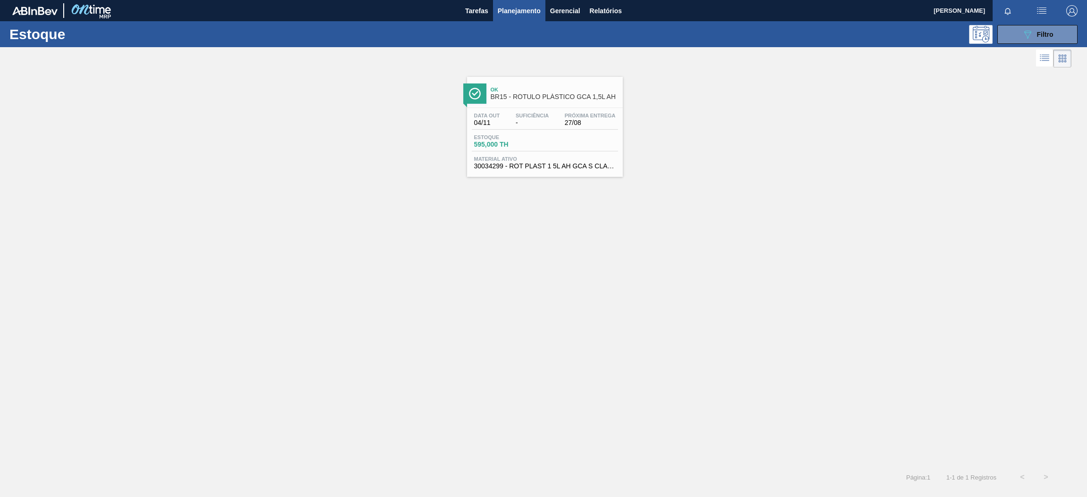
click at [574, 150] on div "Estoque 595,000 TH" at bounding box center [545, 142] width 146 height 17
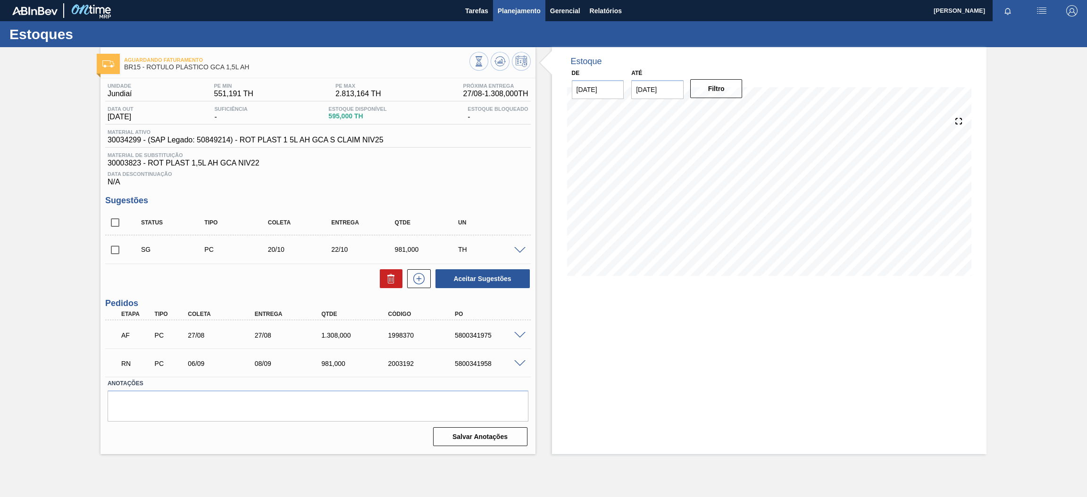
click at [533, 15] on span "Planejamento" at bounding box center [519, 10] width 43 height 11
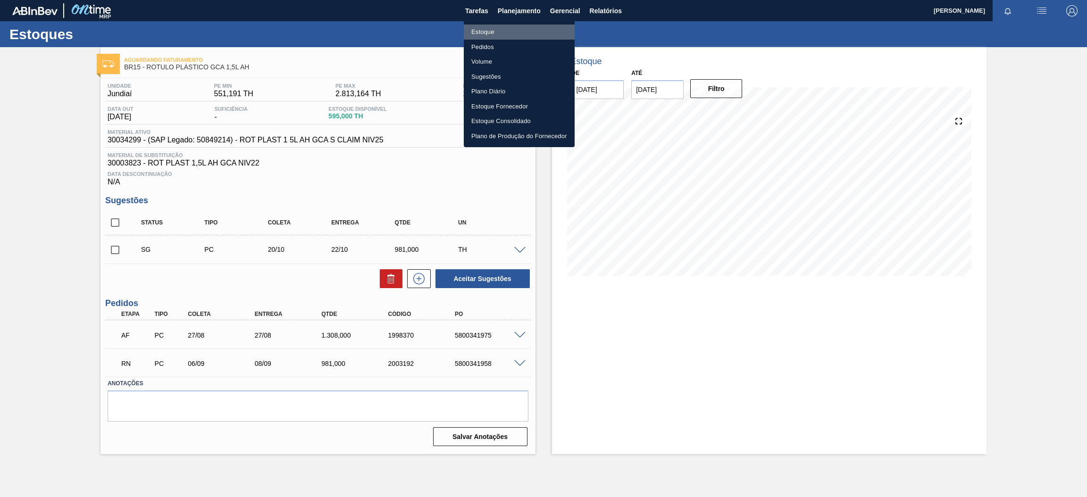
click at [532, 30] on li "Estoque" at bounding box center [519, 32] width 111 height 15
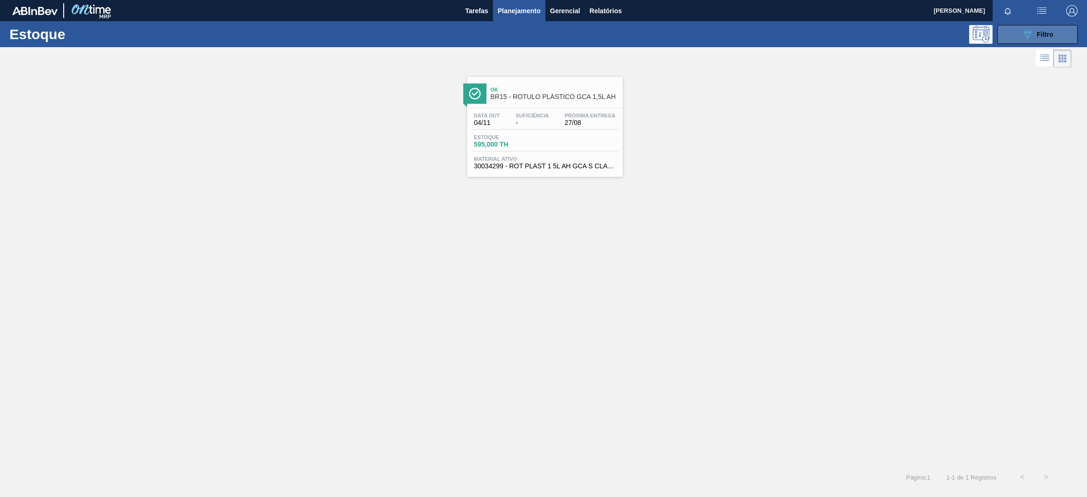
click at [1022, 34] on icon "089F7B8B-B2A5-4AFE-B5C0-19BA573D28AC" at bounding box center [1027, 34] width 11 height 11
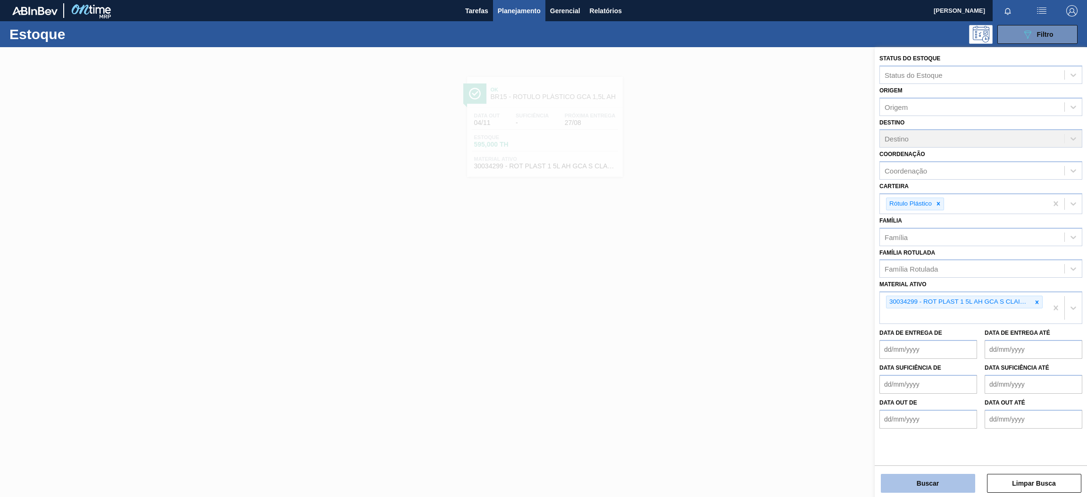
click at [922, 486] on button "Buscar" at bounding box center [928, 483] width 94 height 19
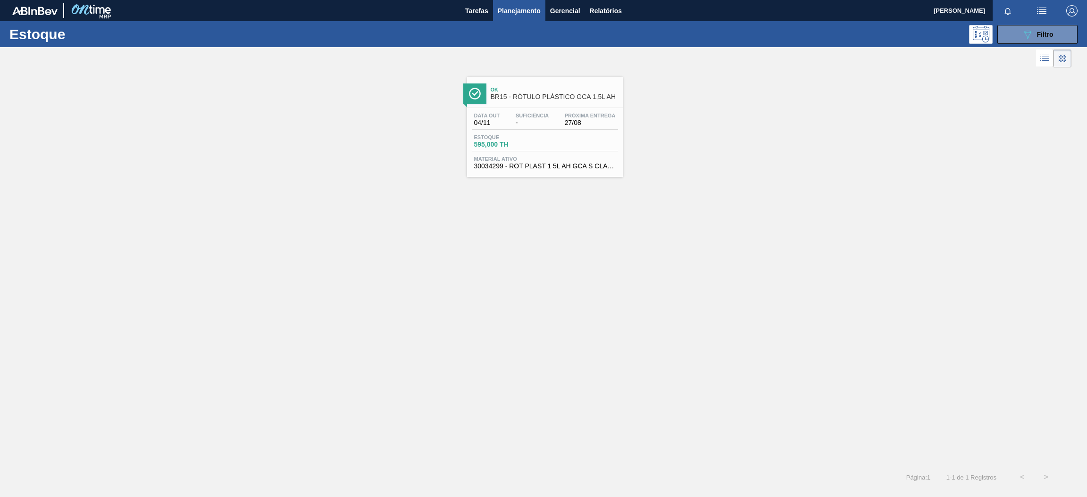
click at [585, 109] on div "Data [DATE] Suficiência - Próxima Entrega 27/08 Estoque 595,000 TH Material ati…" at bounding box center [545, 140] width 156 height 64
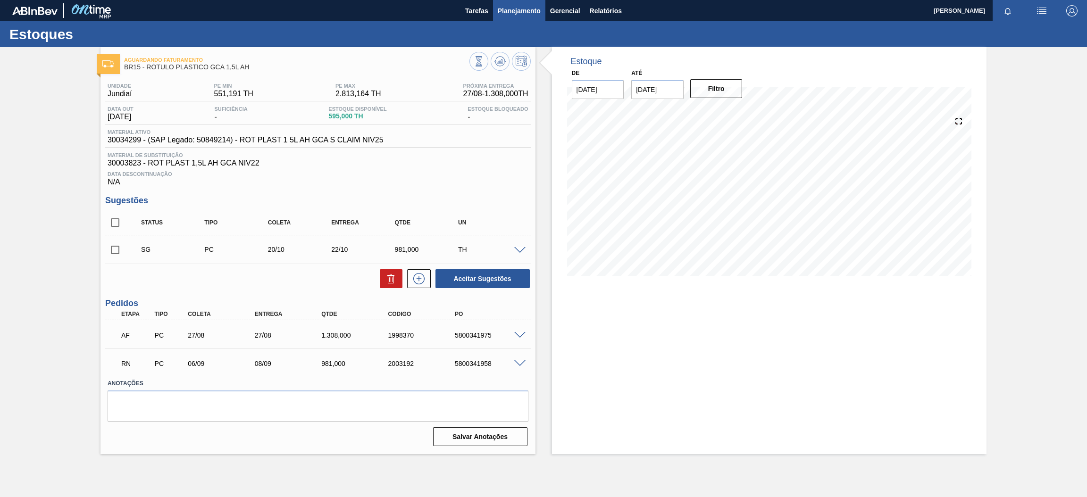
click at [528, 11] on span "Planejamento" at bounding box center [519, 10] width 43 height 11
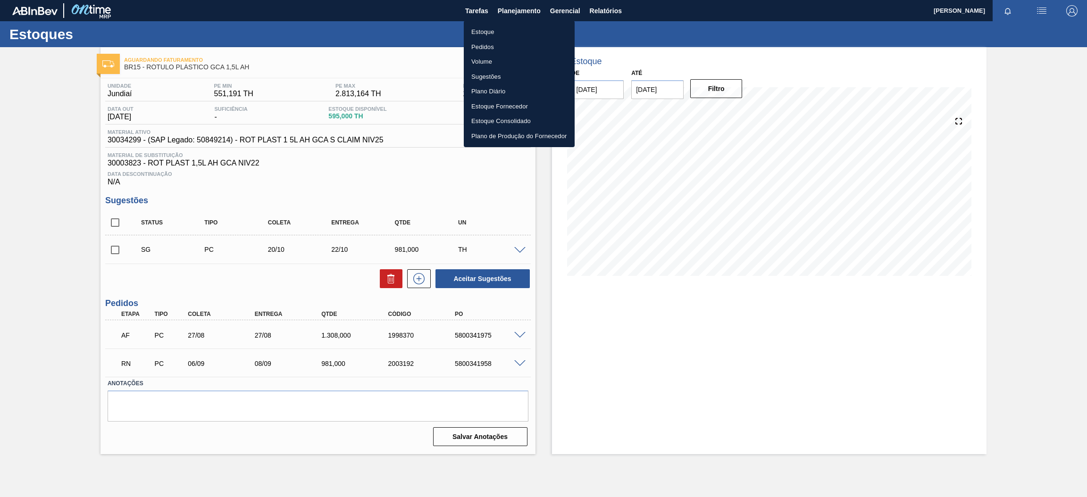
click at [520, 28] on li "Estoque" at bounding box center [519, 32] width 111 height 15
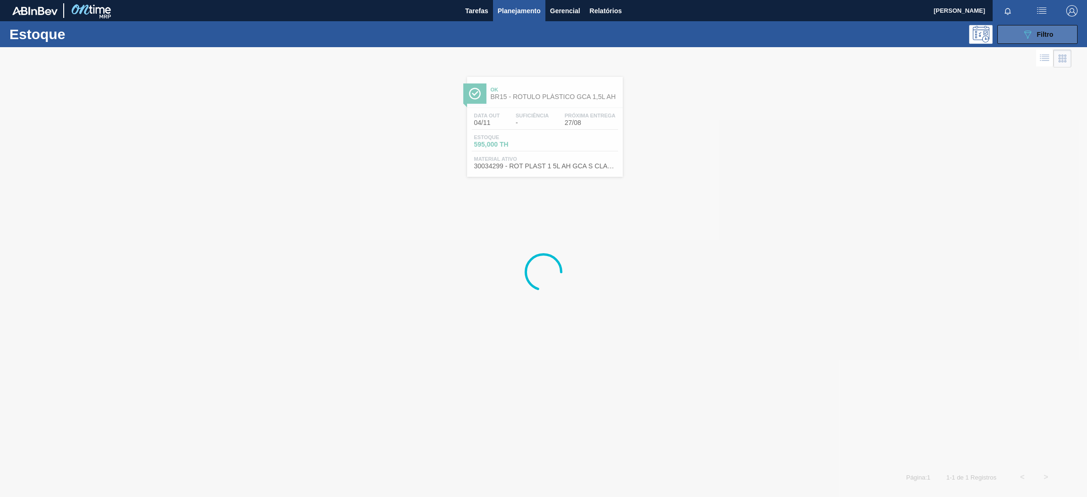
click at [1037, 38] on span "Filtro" at bounding box center [1045, 35] width 17 height 8
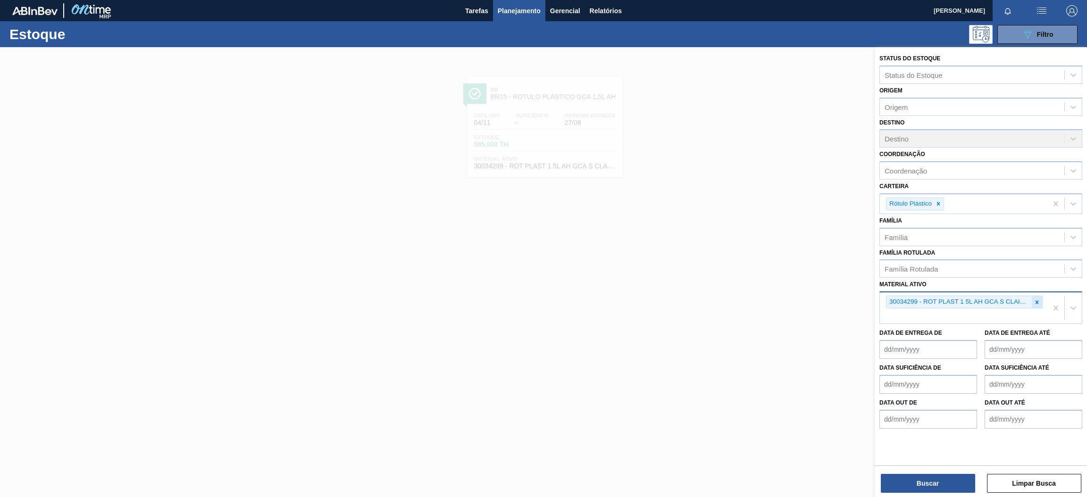
click at [1038, 301] on icon at bounding box center [1037, 302] width 3 height 3
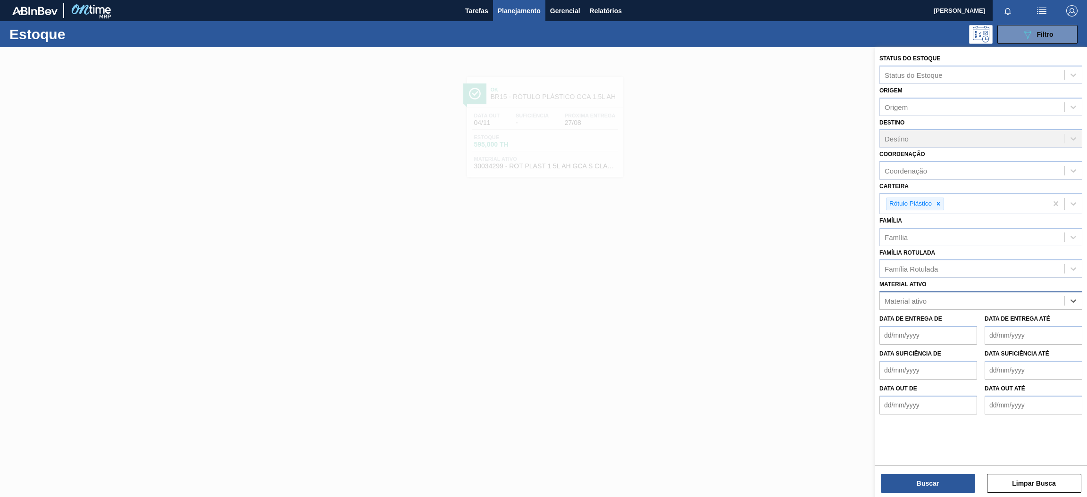
paste ativo "30003816"
type ativo "30003816"
click at [990, 321] on div "30003816 - ROTULO PLAST. GCA 1L AH 2PACK1L NIV22" at bounding box center [981, 324] width 203 height 17
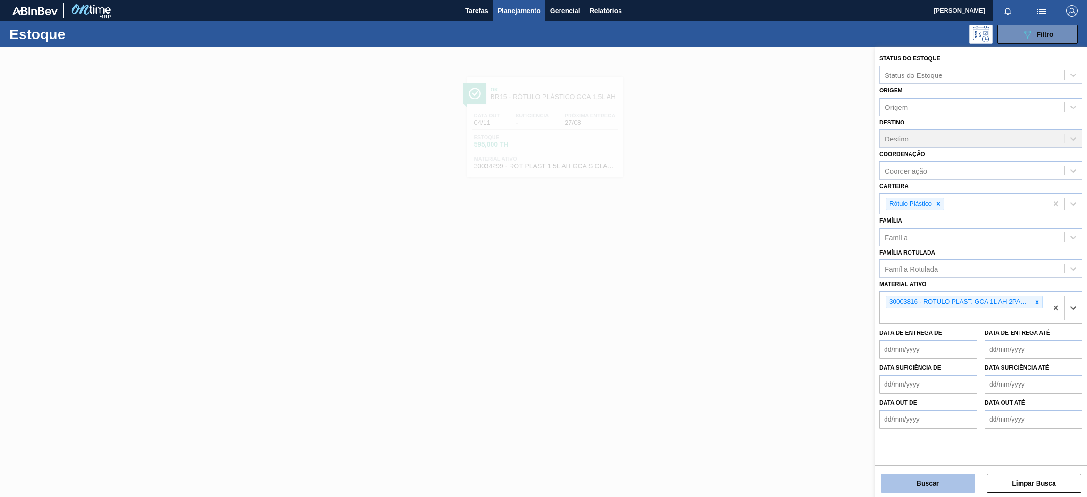
click at [950, 474] on button "Buscar" at bounding box center [928, 483] width 94 height 19
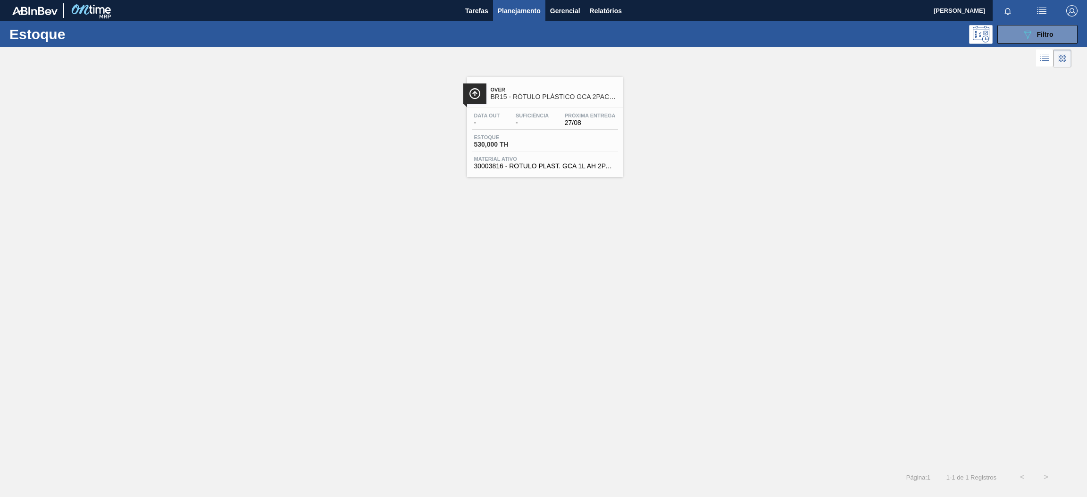
click at [556, 113] on div "Data out - Suficiência - Próxima Entrega 27/08" at bounding box center [545, 121] width 146 height 17
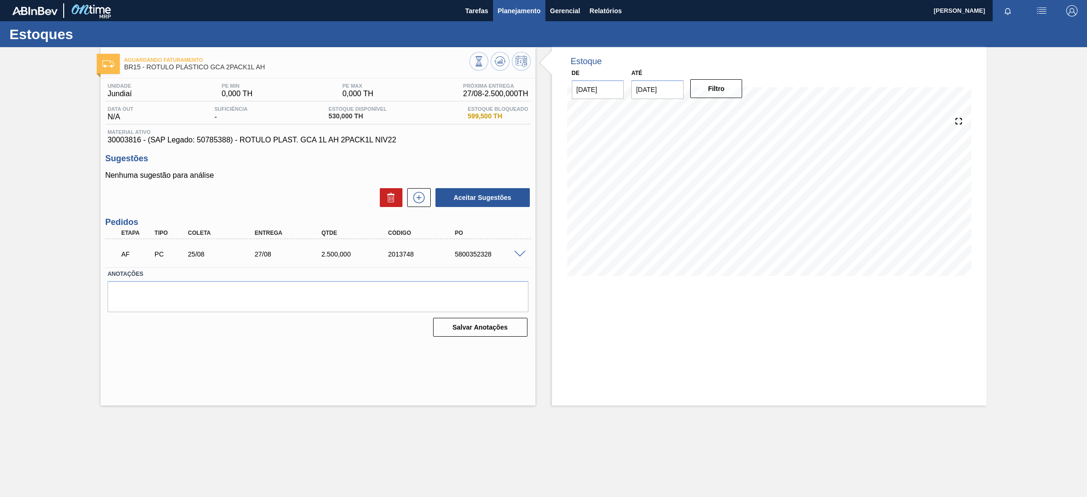
click at [505, 17] on button "Planejamento" at bounding box center [519, 10] width 52 height 21
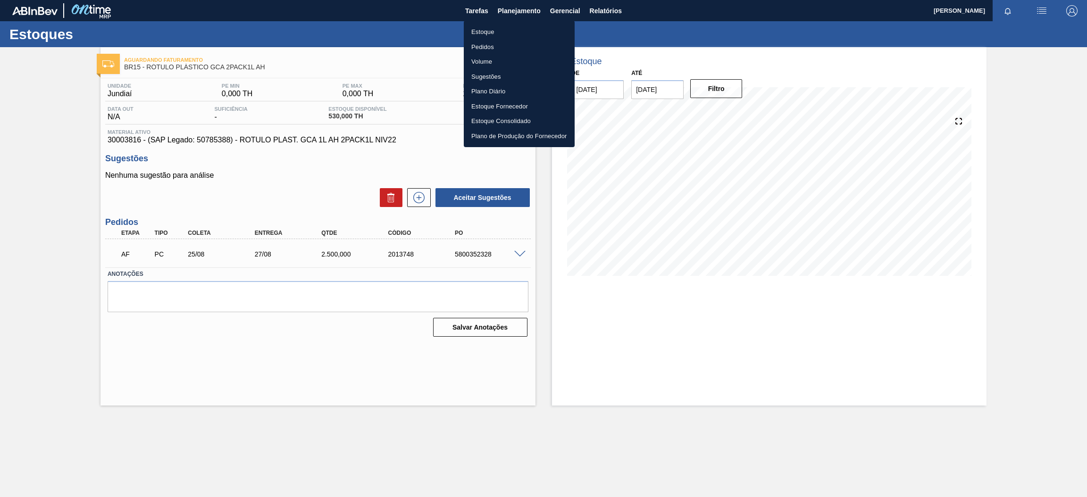
click at [503, 33] on li "Estoque" at bounding box center [519, 32] width 111 height 15
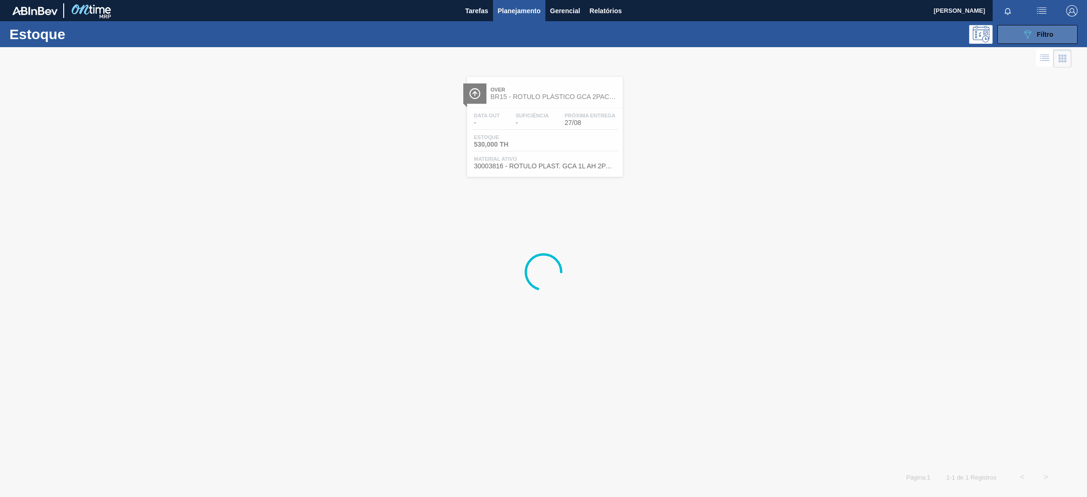
click at [1050, 29] on div "089F7B8B-B2A5-4AFE-B5C0-19BA573D28AC Filtro" at bounding box center [1038, 34] width 32 height 11
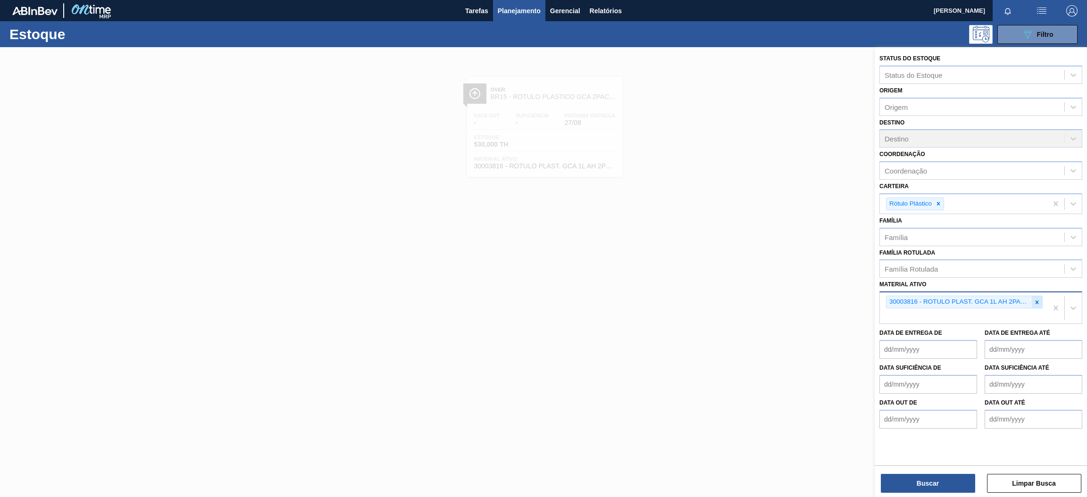
click at [1035, 301] on icon at bounding box center [1037, 302] width 7 height 7
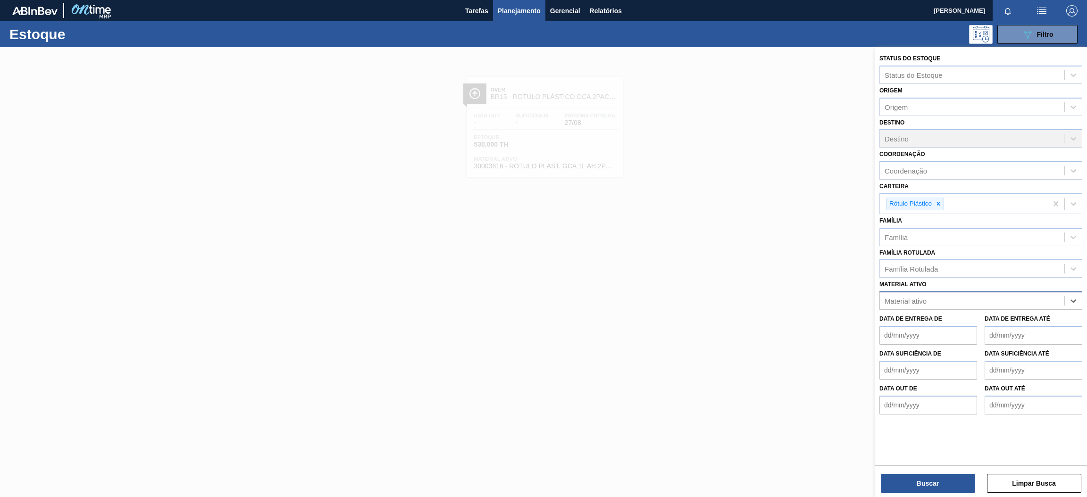
paste ativo "30003826"
type ativo "30003826"
click at [1002, 326] on div "30003826 - ROT PLAST 1L H GCA NIV22" at bounding box center [981, 324] width 203 height 17
click at [944, 480] on button "Buscar" at bounding box center [928, 483] width 94 height 19
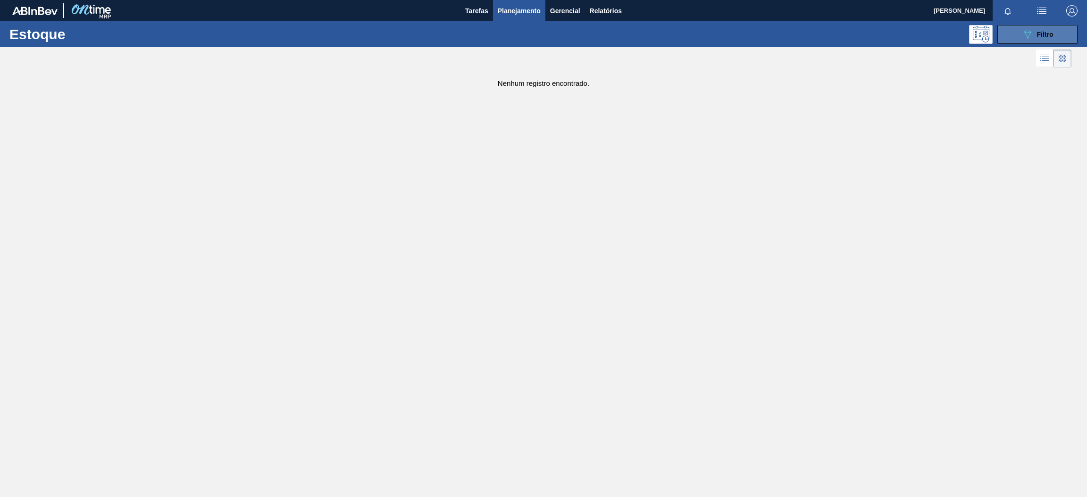
click at [1015, 39] on button "089F7B8B-B2A5-4AFE-B5C0-19BA573D28AC Filtro" at bounding box center [1038, 34] width 80 height 19
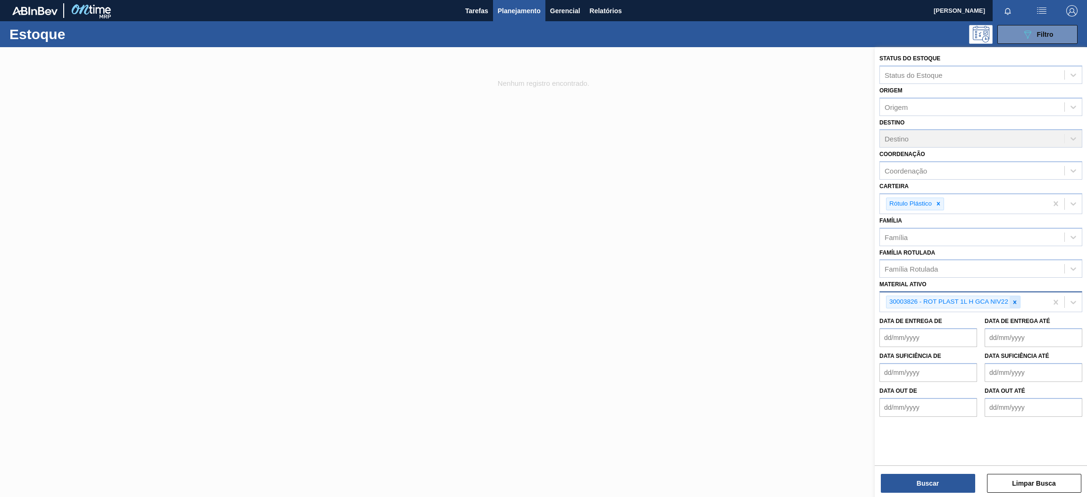
click at [1016, 299] on icon at bounding box center [1015, 302] width 7 height 7
paste ativo "30034305"
type ativo "30034305"
click at [989, 319] on div "30034305 - ROT PLAST 1L H GCA S CL NIV25" at bounding box center [981, 324] width 203 height 17
click at [955, 478] on button "Buscar" at bounding box center [928, 483] width 94 height 19
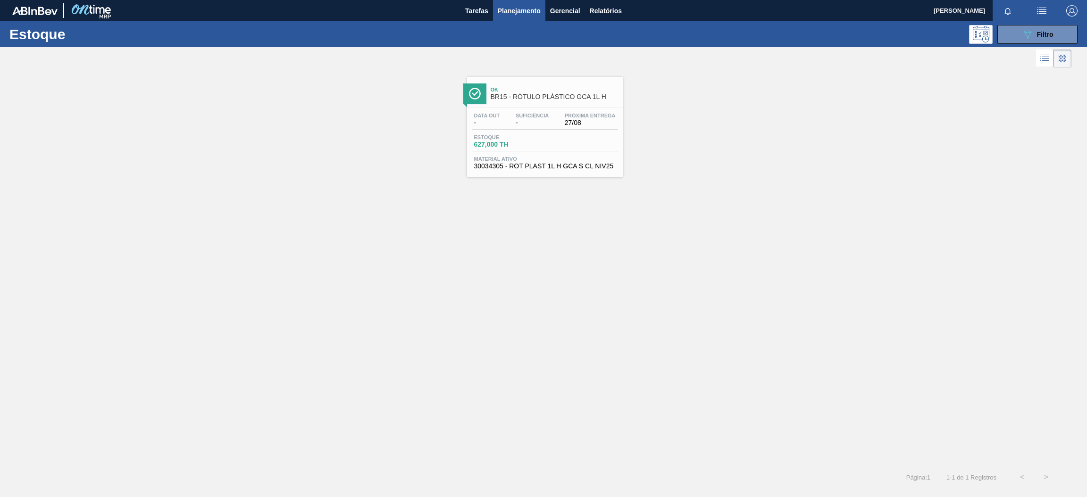
click at [540, 150] on div "Estoque 627,000 TH" at bounding box center [545, 142] width 146 height 17
click at [1039, 41] on button "089F7B8B-B2A5-4AFE-B5C0-19BA573D28AC Filtro" at bounding box center [1038, 34] width 80 height 19
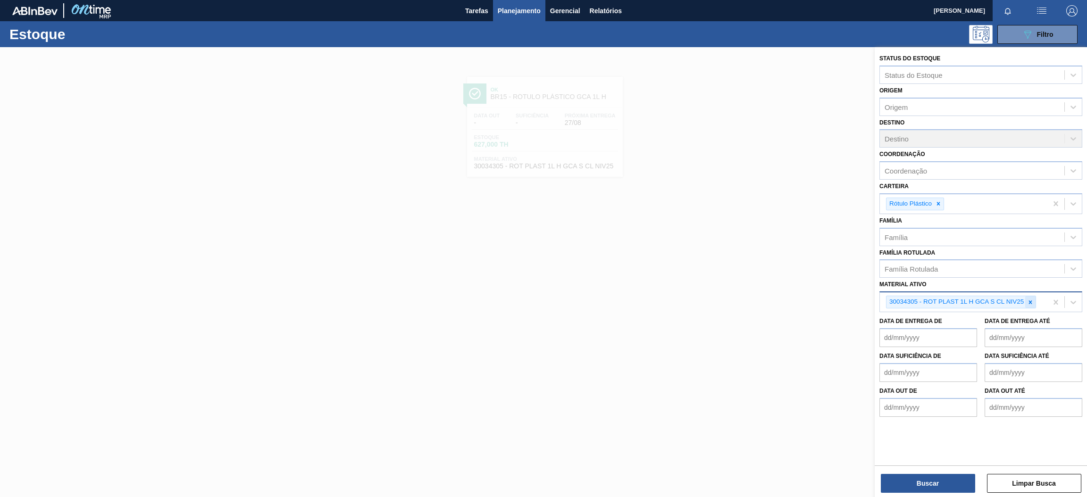
click at [1030, 302] on icon at bounding box center [1030, 302] width 7 height 7
paste ativo "30031267"
type ativo "30031267"
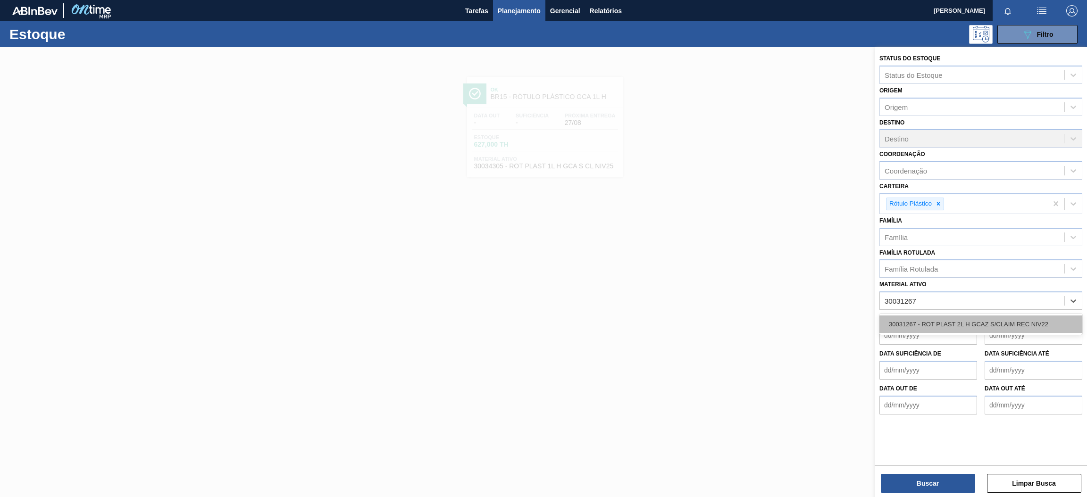
click at [1023, 325] on div "30031267 - ROT PLAST 2L H GCAZ S/CLAIM REC NIV22" at bounding box center [981, 324] width 203 height 17
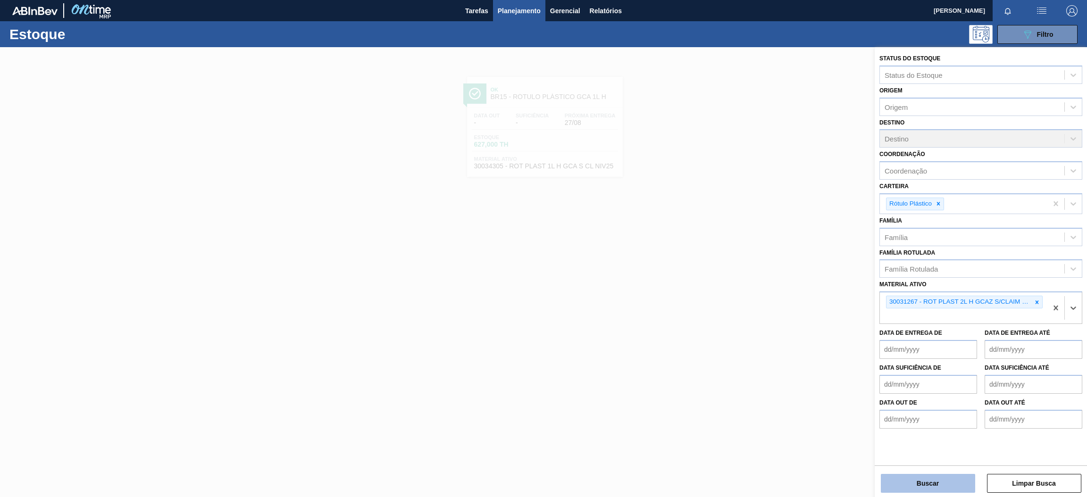
click at [925, 484] on button "Buscar" at bounding box center [928, 483] width 94 height 19
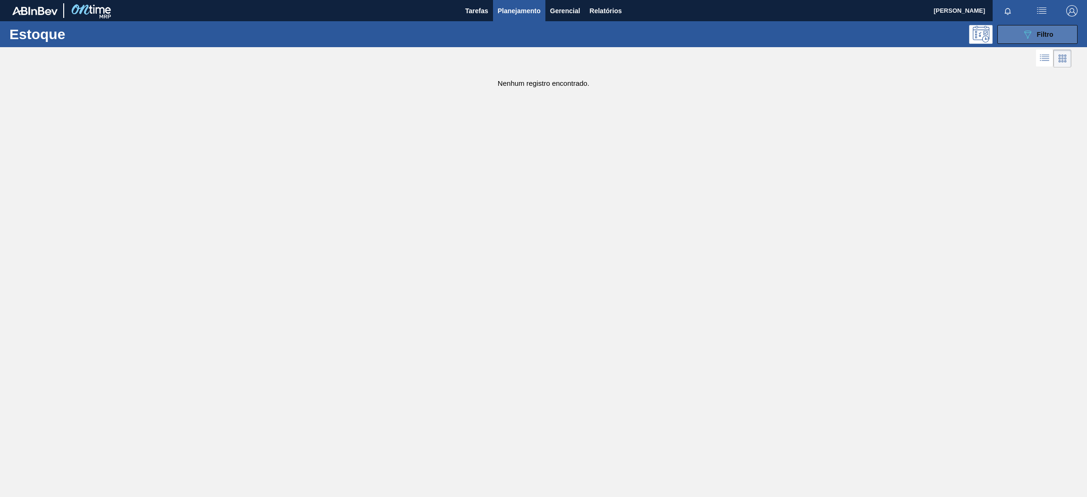
click at [1033, 38] on div "089F7B8B-B2A5-4AFE-B5C0-19BA573D28AC Filtro" at bounding box center [1038, 34] width 32 height 11
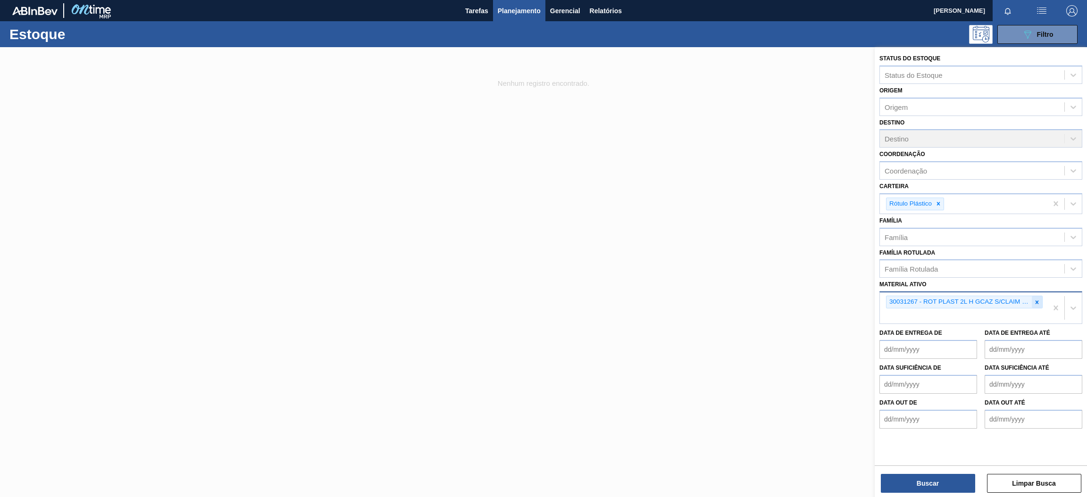
click at [1036, 301] on icon at bounding box center [1037, 302] width 3 height 3
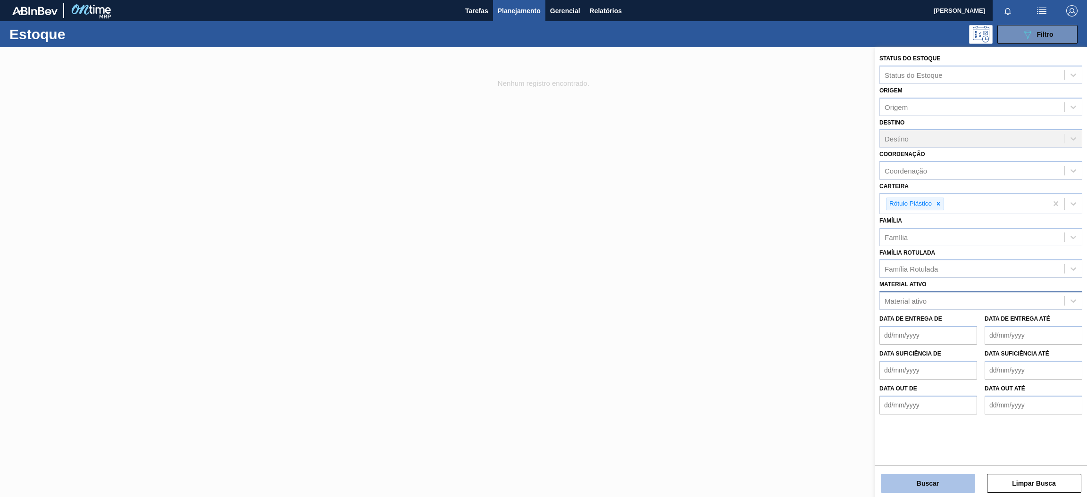
click at [926, 484] on button "Buscar" at bounding box center [928, 483] width 94 height 19
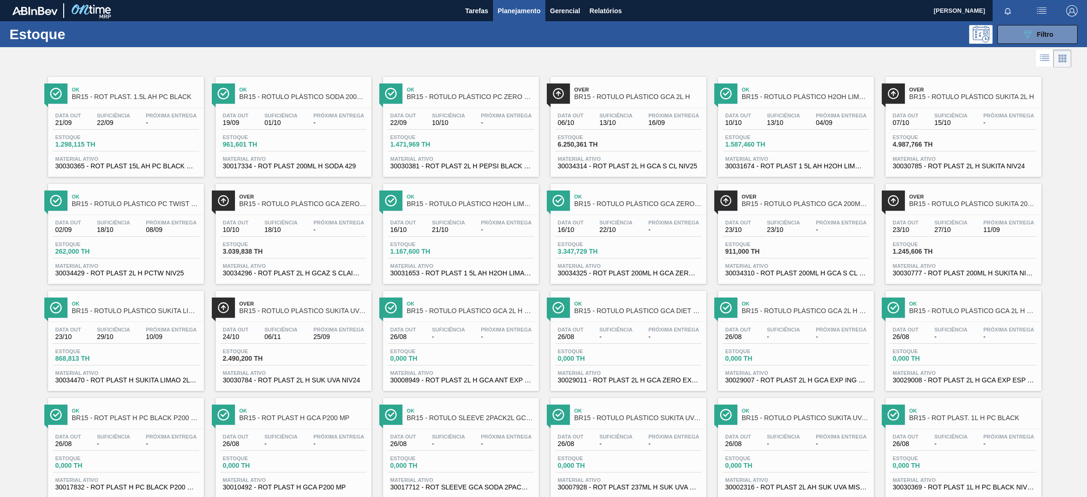
click at [330, 260] on div "Data [DATE] Suficiência 18/10 Próxima Entrega - Estoque 3.039,838 TH Material a…" at bounding box center [294, 247] width 156 height 64
click at [287, 235] on div "Data [DATE] Suficiência 18/10 Próxima Entrega -" at bounding box center [293, 228] width 146 height 17
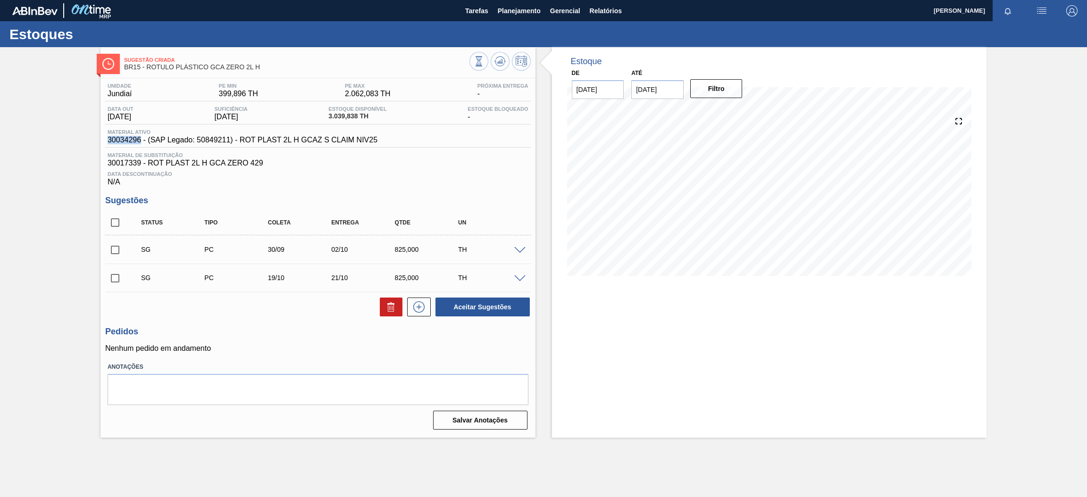
drag, startPoint x: 140, startPoint y: 138, endPoint x: 99, endPoint y: 137, distance: 41.1
click at [99, 137] on div "Sugestão Criada BR15 - RÓTULO PLÁSTICO GCA ZERO 2L H Unidade Jundiaí PE MIN 399…" at bounding box center [543, 242] width 1087 height 391
copy span "30034296"
click at [511, 10] on span "Planejamento" at bounding box center [519, 10] width 43 height 11
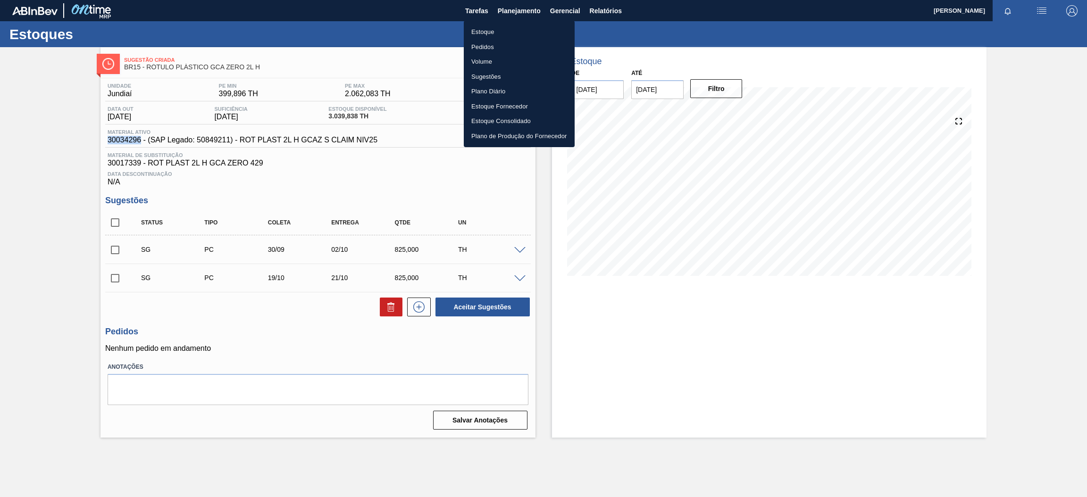
click at [518, 31] on li "Estoque" at bounding box center [519, 32] width 111 height 15
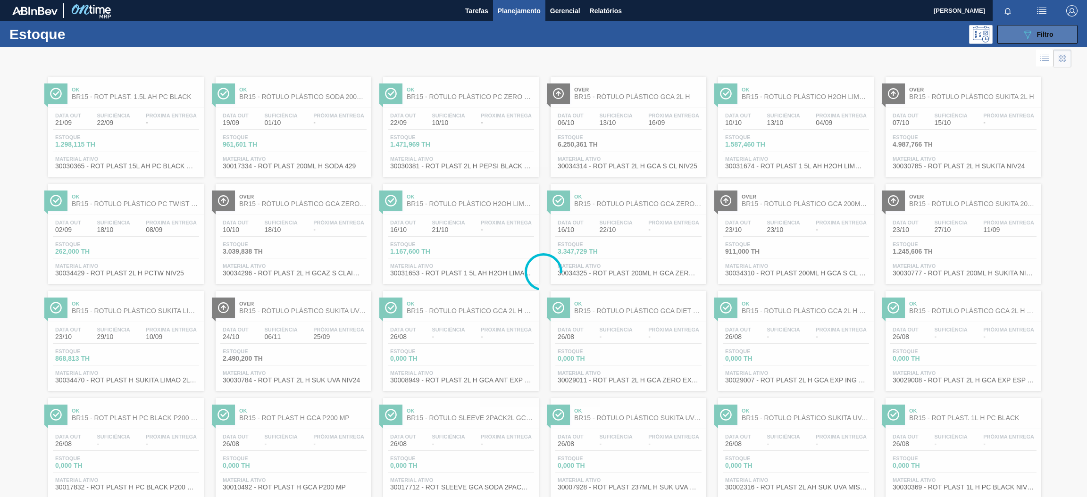
click at [1063, 37] on button "089F7B8B-B2A5-4AFE-B5C0-19BA573D28AC Filtro" at bounding box center [1038, 34] width 80 height 19
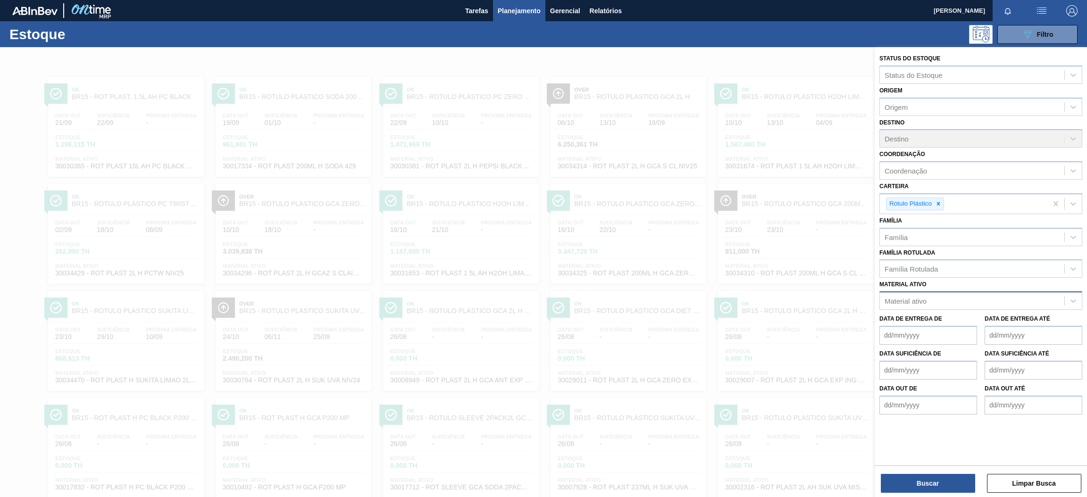
click at [926, 297] on div "Material ativo" at bounding box center [906, 301] width 42 height 8
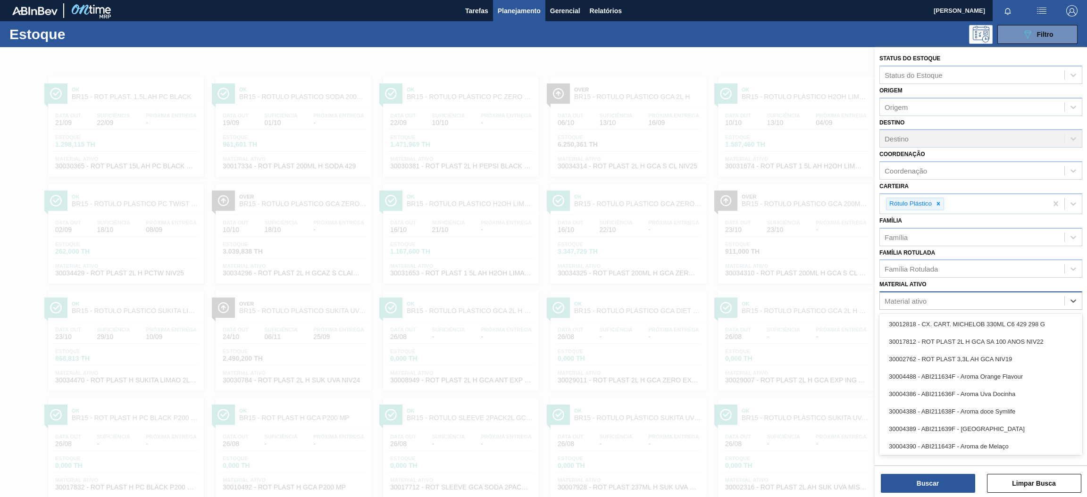
paste ativo "30034305"
type ativo "30034305"
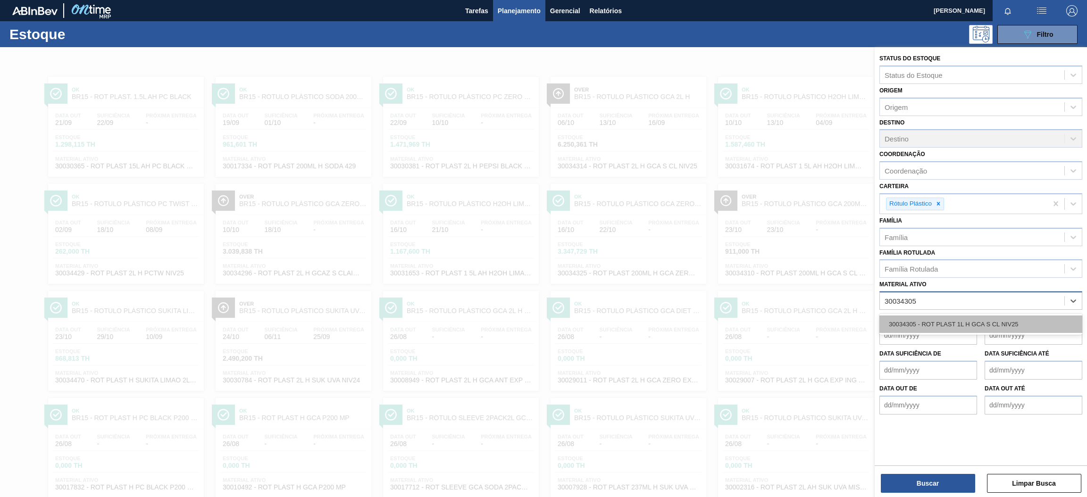
click at [945, 324] on div "30034305 - ROT PLAST 1L H GCA S CL NIV25" at bounding box center [981, 324] width 203 height 17
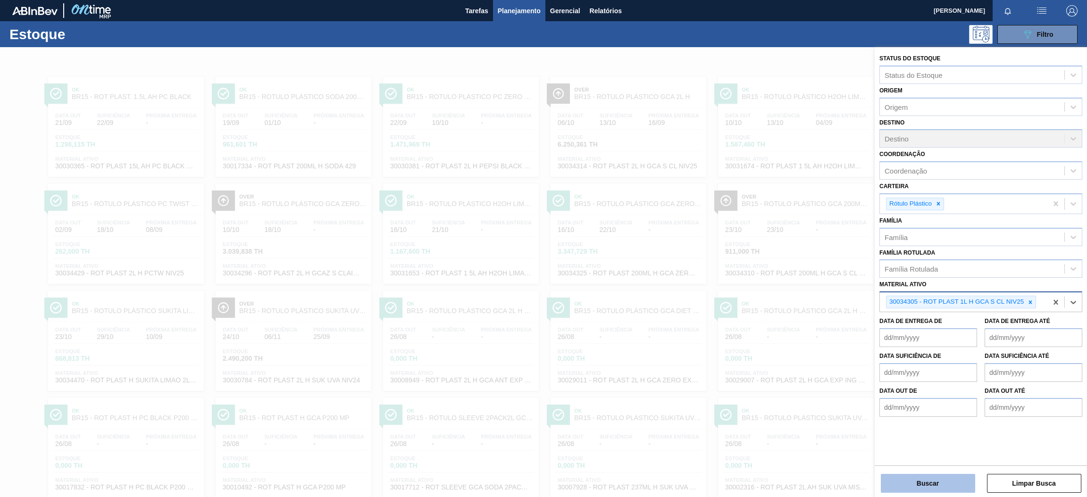
click at [930, 491] on button "Buscar" at bounding box center [928, 483] width 94 height 19
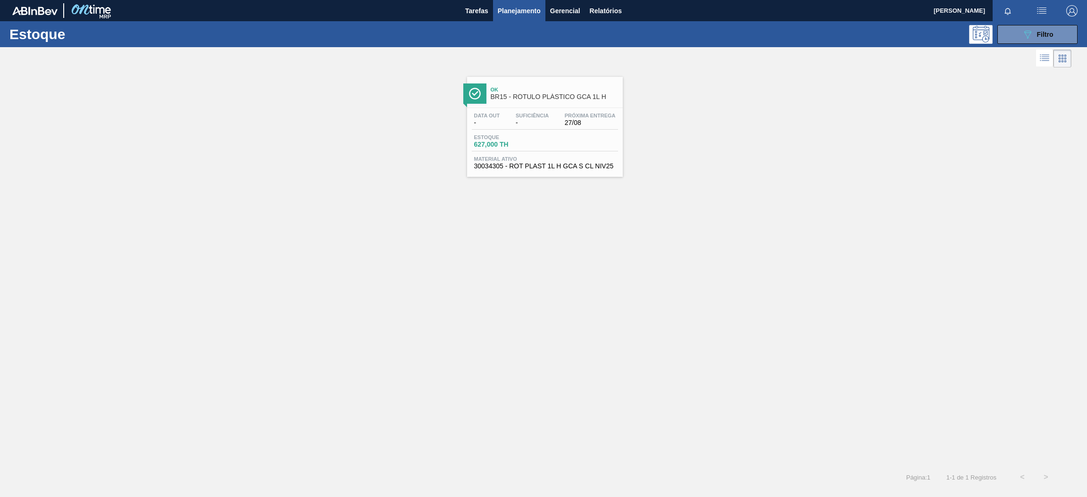
click at [515, 133] on div "Data out - Suficiência - Próxima Entrega 27/08 Estoque 627,000 TH Material ativ…" at bounding box center [545, 140] width 156 height 64
